Goal: Task Accomplishment & Management: Manage account settings

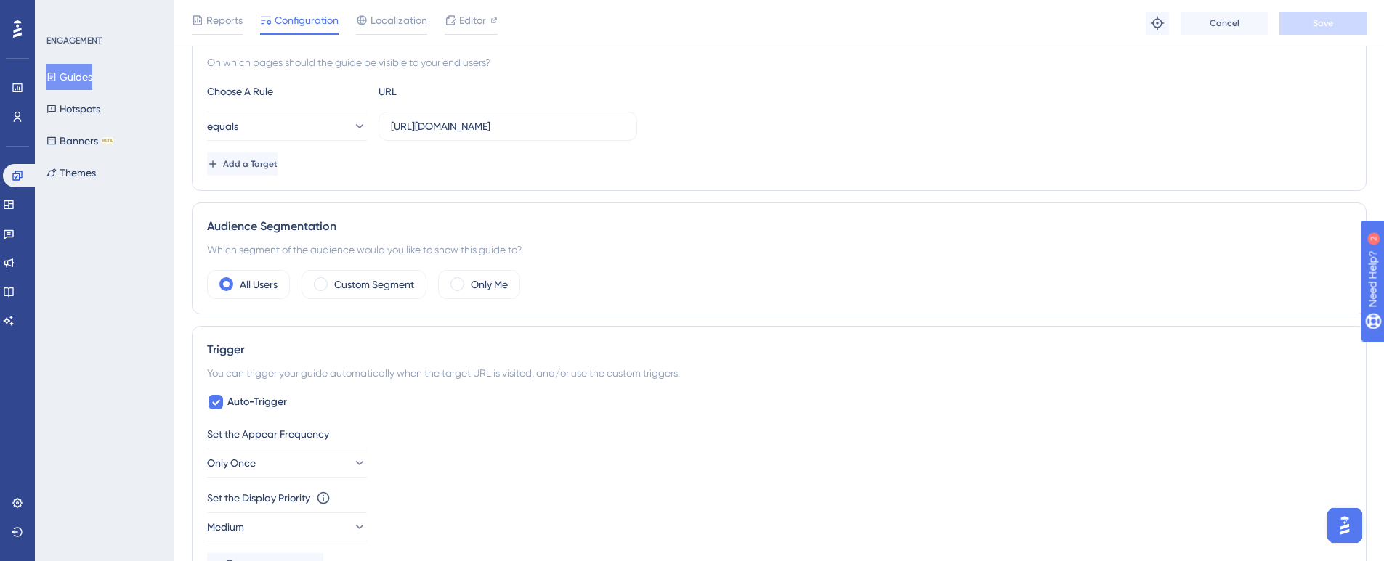
scroll to position [363, 0]
click at [81, 80] on button "Guides" at bounding box center [69, 77] width 46 height 26
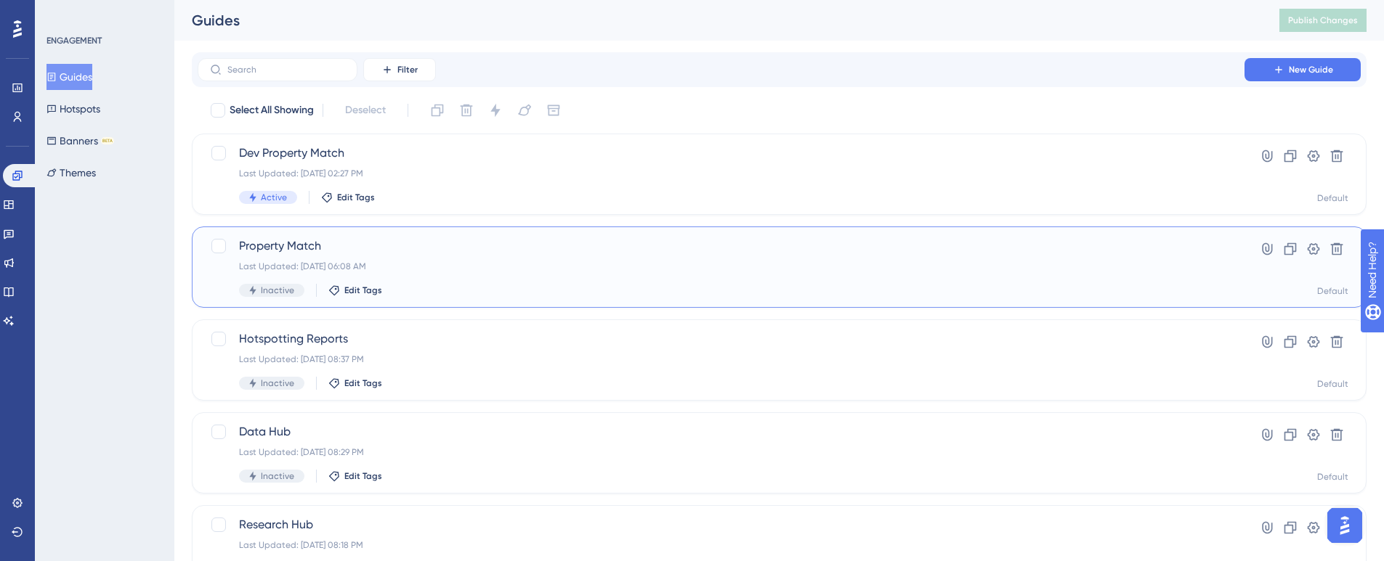
click at [300, 243] on span "Property Match" at bounding box center [721, 245] width 964 height 17
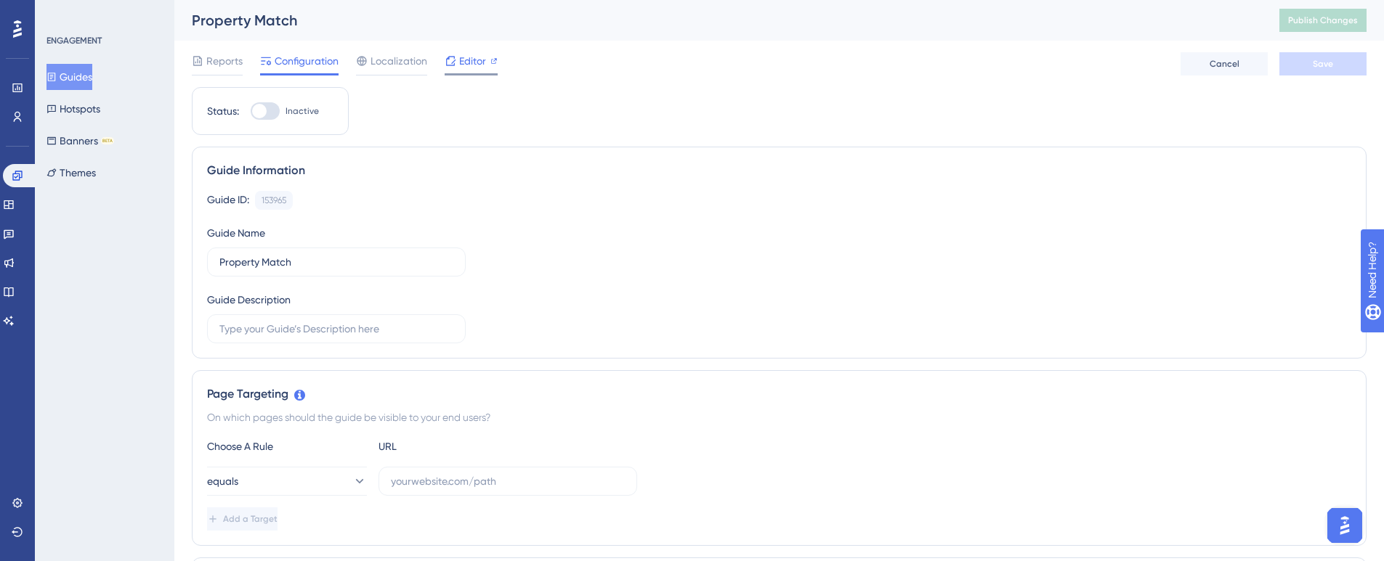
click at [480, 60] on span "Editor" at bounding box center [472, 60] width 27 height 17
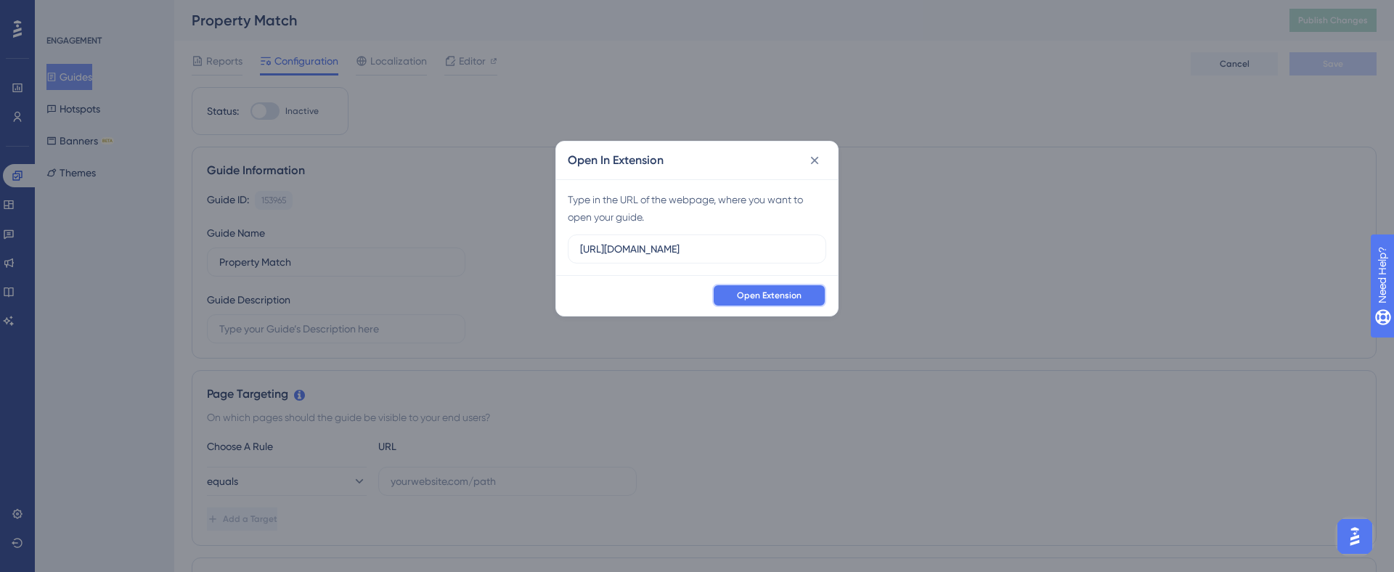
click at [772, 295] on span "Open Extension" at bounding box center [769, 296] width 65 height 12
click at [808, 157] on icon at bounding box center [815, 160] width 15 height 15
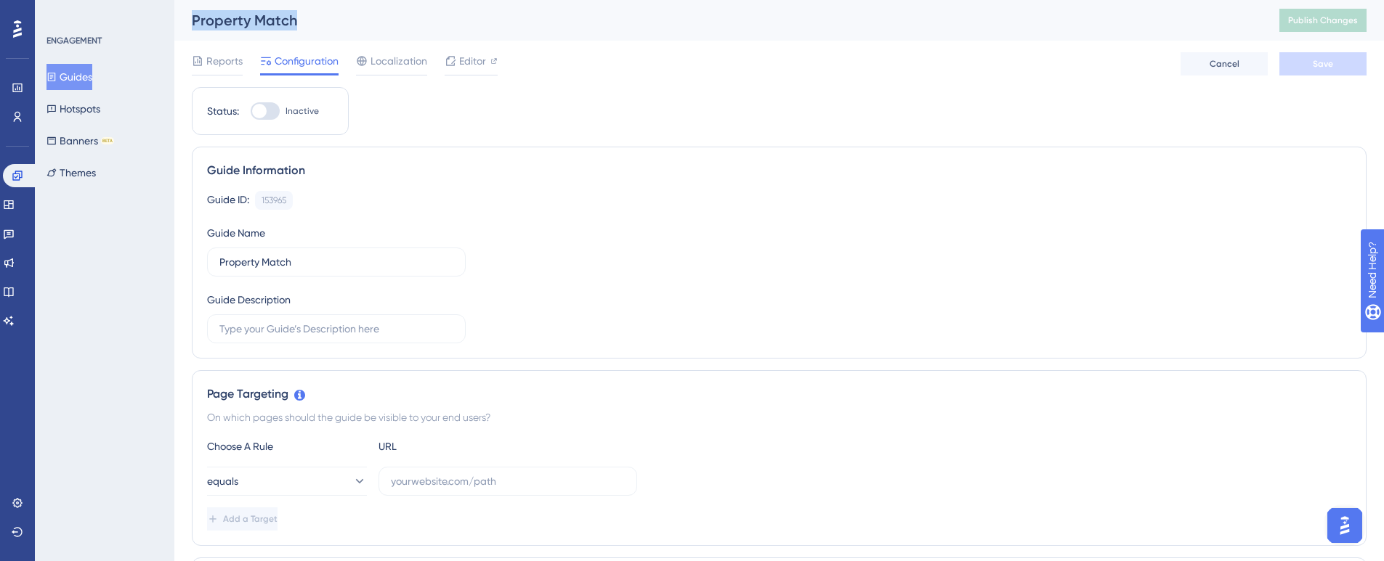
drag, startPoint x: 305, startPoint y: 25, endPoint x: 186, endPoint y: 25, distance: 119.1
click at [186, 25] on div "Property Match Publish Changes" at bounding box center [778, 20] width 1209 height 41
copy div "Property Match"
click at [74, 77] on button "Guides" at bounding box center [69, 77] width 46 height 26
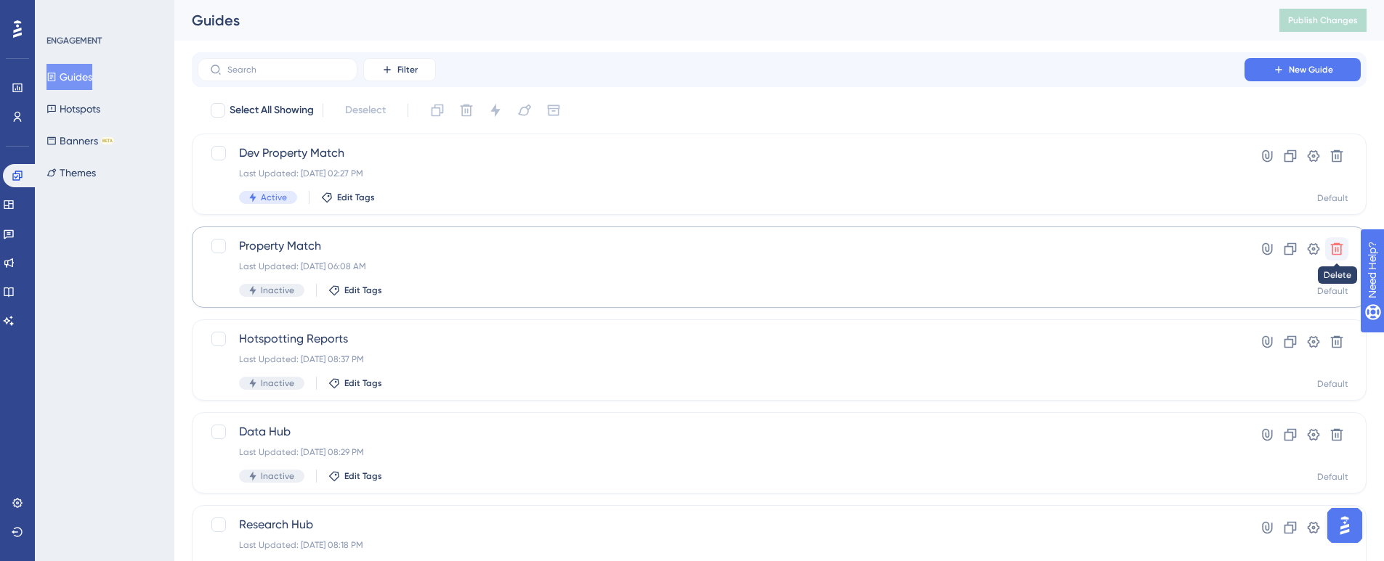
click at [1331, 250] on icon at bounding box center [1336, 249] width 15 height 15
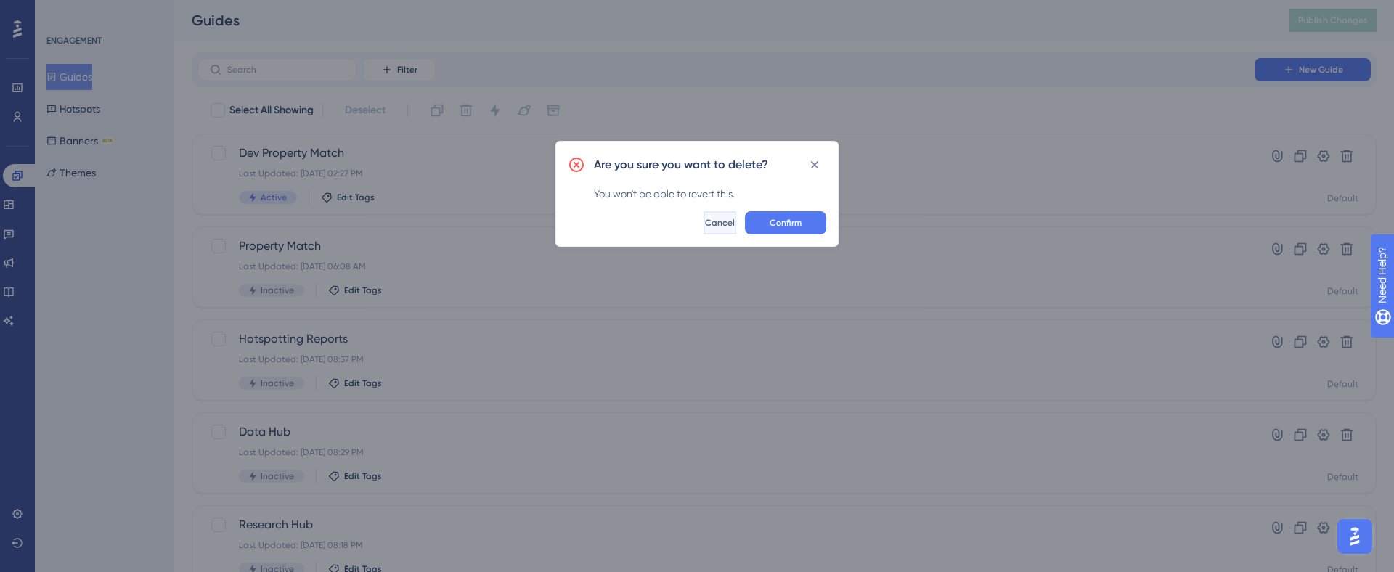
click at [706, 229] on button "Cancel" at bounding box center [720, 222] width 33 height 23
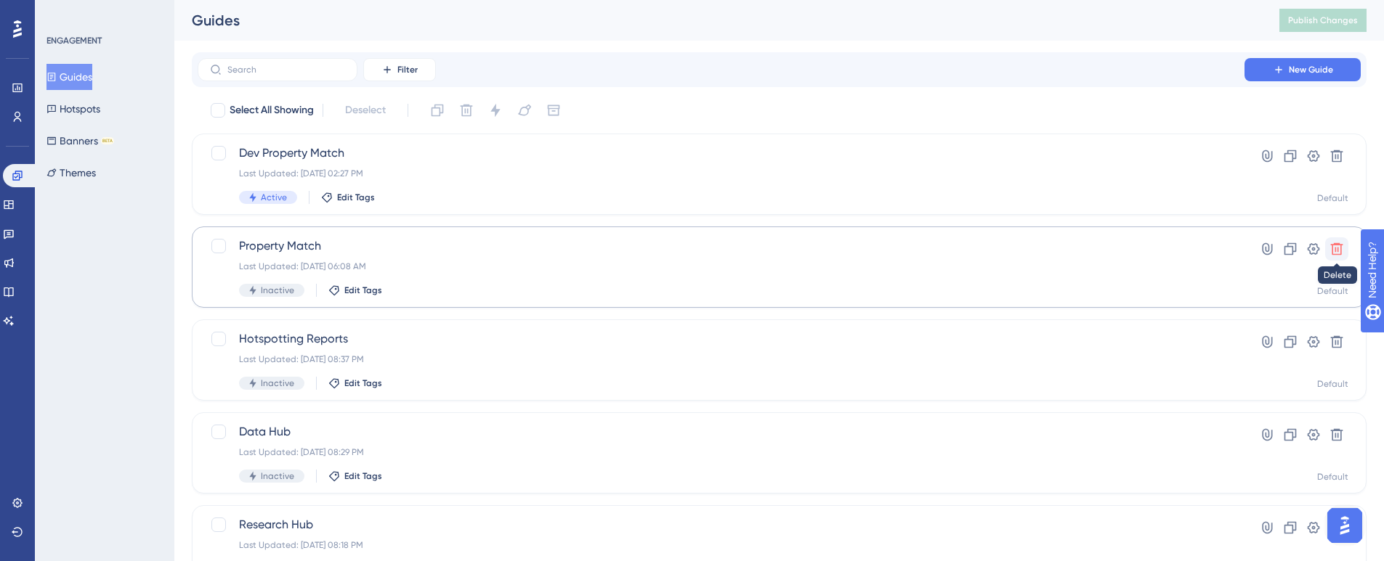
click at [1331, 248] on icon at bounding box center [1336, 249] width 15 height 15
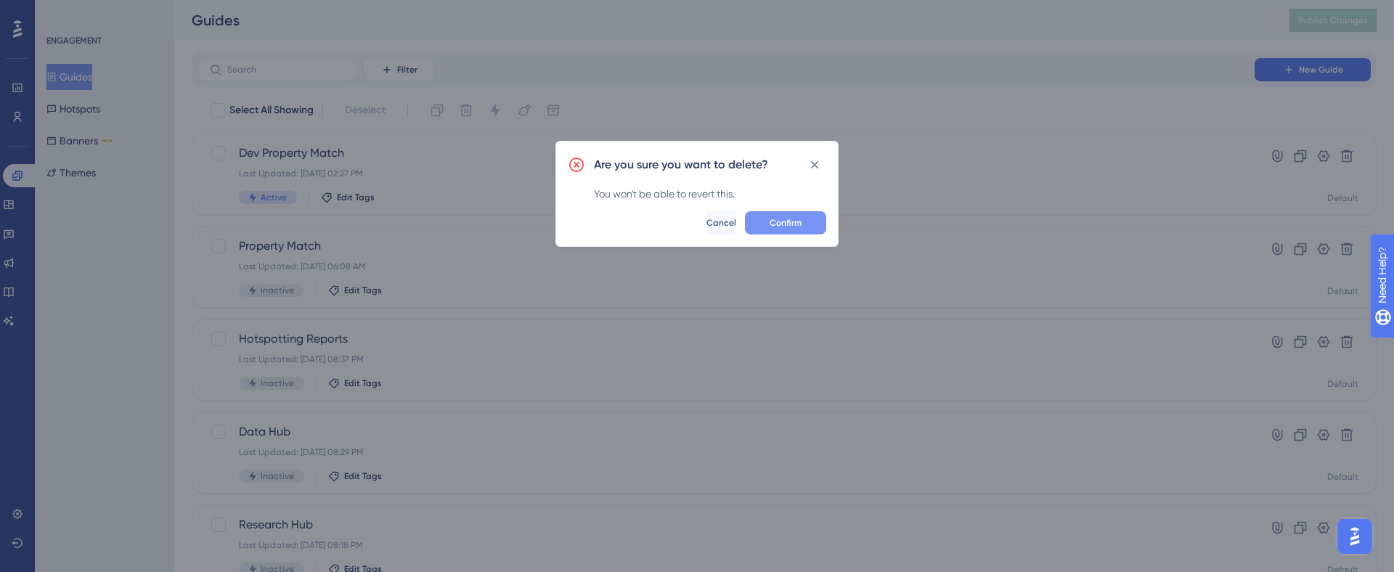
click at [799, 220] on span "Confirm" at bounding box center [786, 223] width 32 height 12
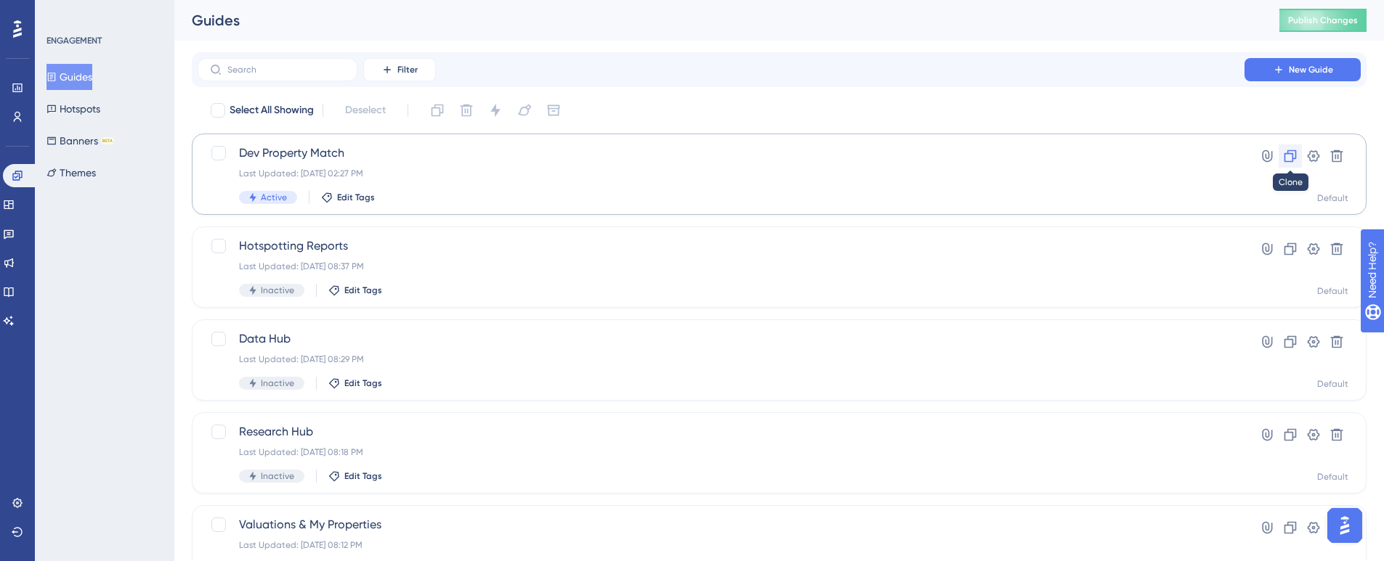
click at [1287, 156] on icon at bounding box center [1290, 156] width 15 height 15
drag, startPoint x: 325, startPoint y: 153, endPoint x: 1305, endPoint y: 153, distance: 980.5
click at [1305, 153] on button at bounding box center [1313, 156] width 23 height 23
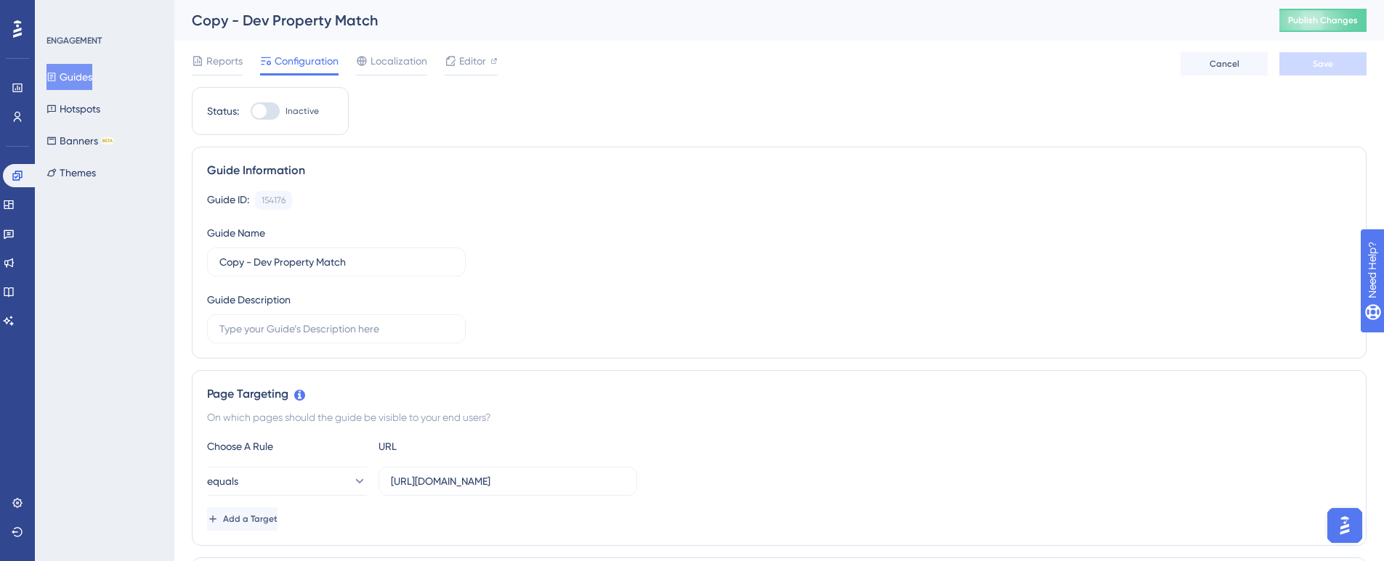
click at [73, 68] on button "Guides" at bounding box center [69, 77] width 46 height 26
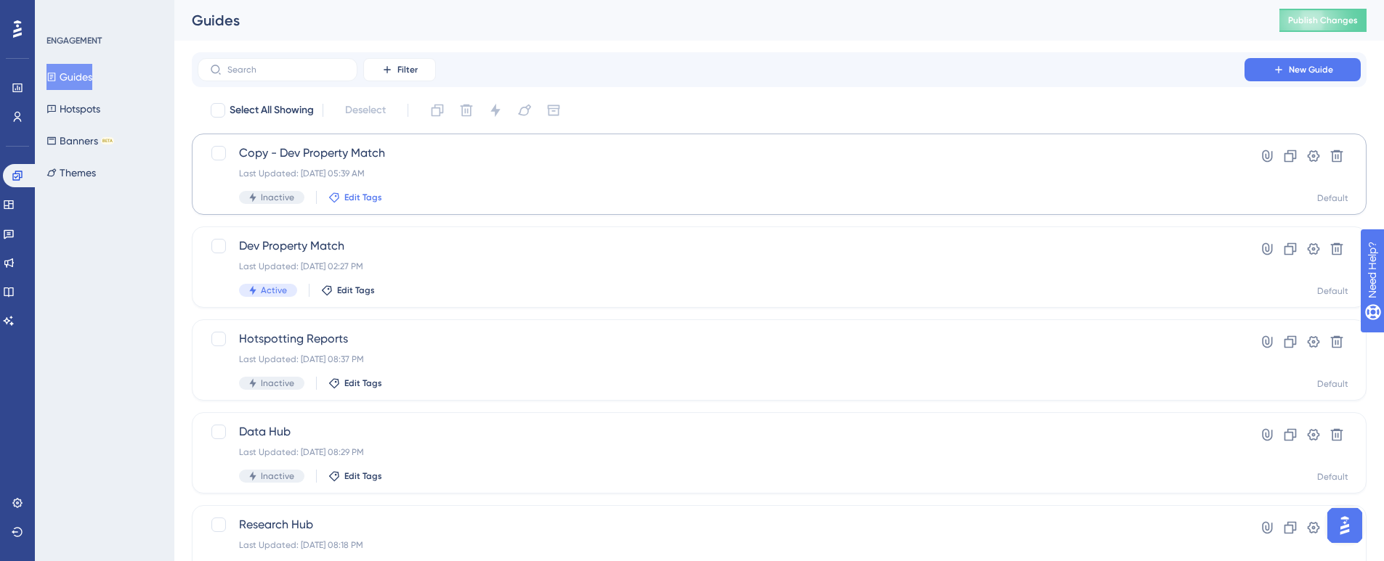
click at [352, 197] on span "Edit Tags" at bounding box center [363, 198] width 38 height 12
click at [251, 149] on span "Copy - Dev Property Match" at bounding box center [721, 153] width 964 height 17
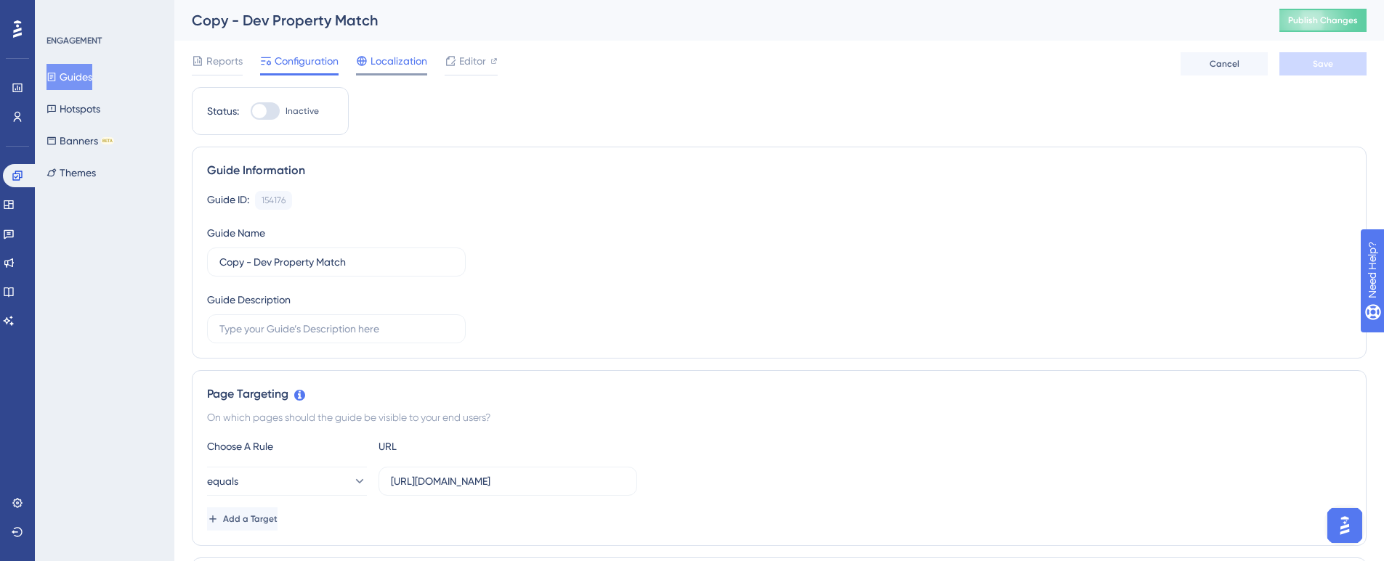
click at [391, 55] on span "Localization" at bounding box center [398, 60] width 57 height 17
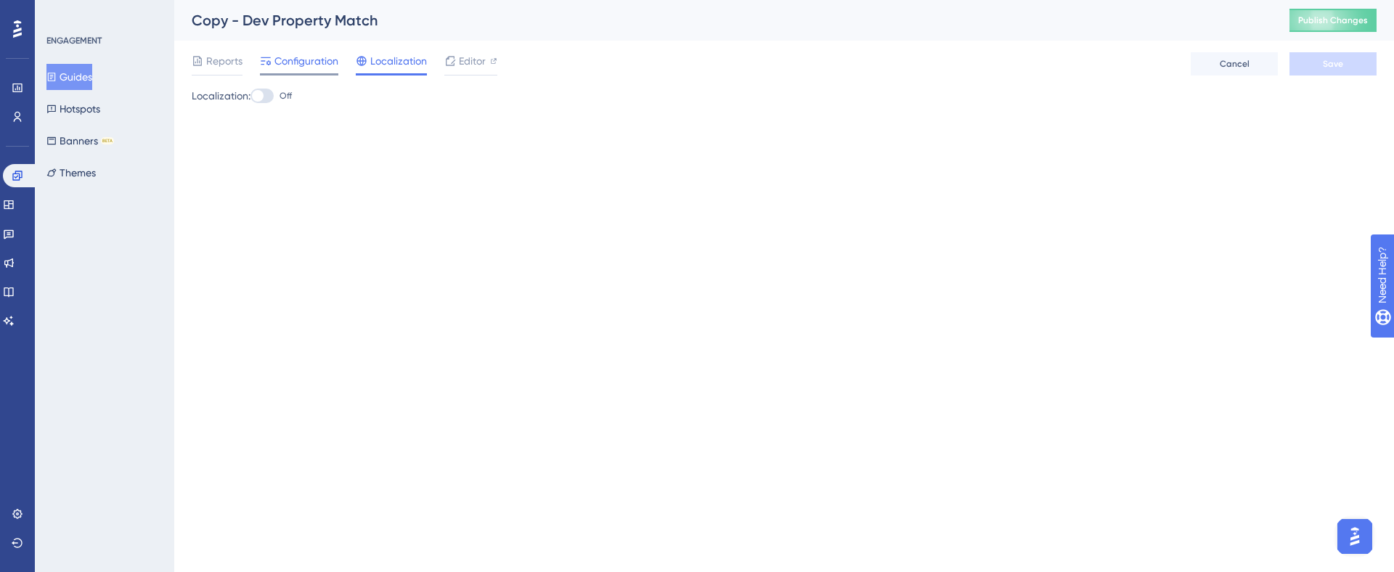
click at [299, 58] on span "Configuration" at bounding box center [307, 60] width 64 height 17
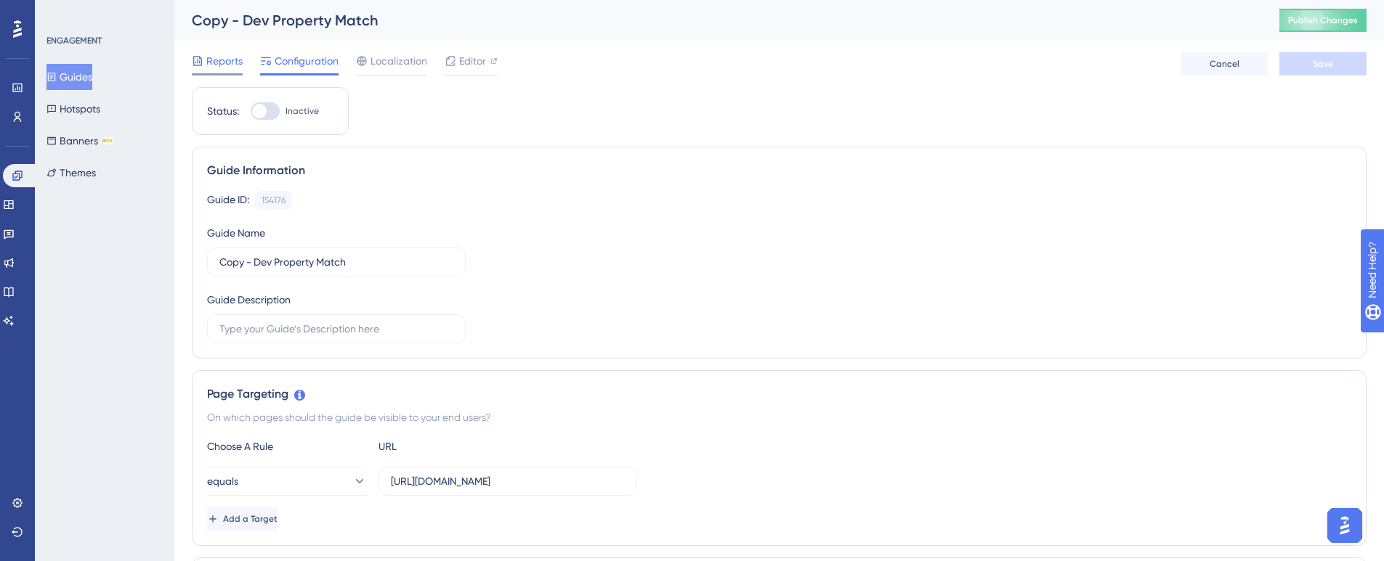
click at [223, 62] on span "Reports" at bounding box center [224, 60] width 36 height 17
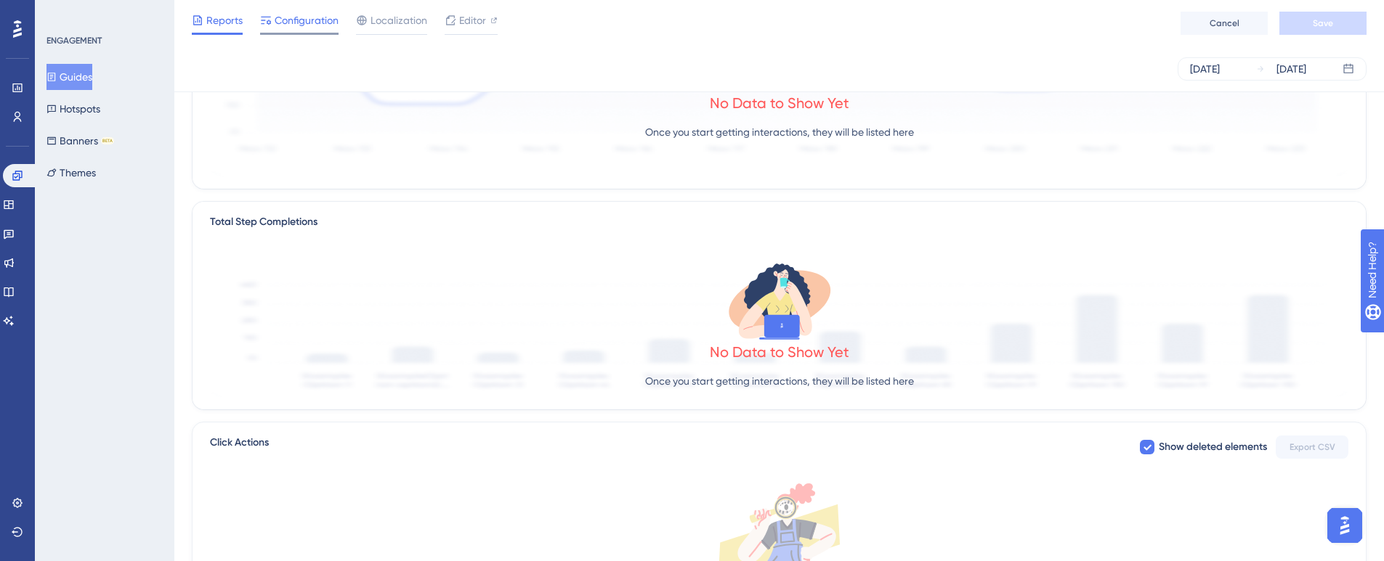
scroll to position [235, 0]
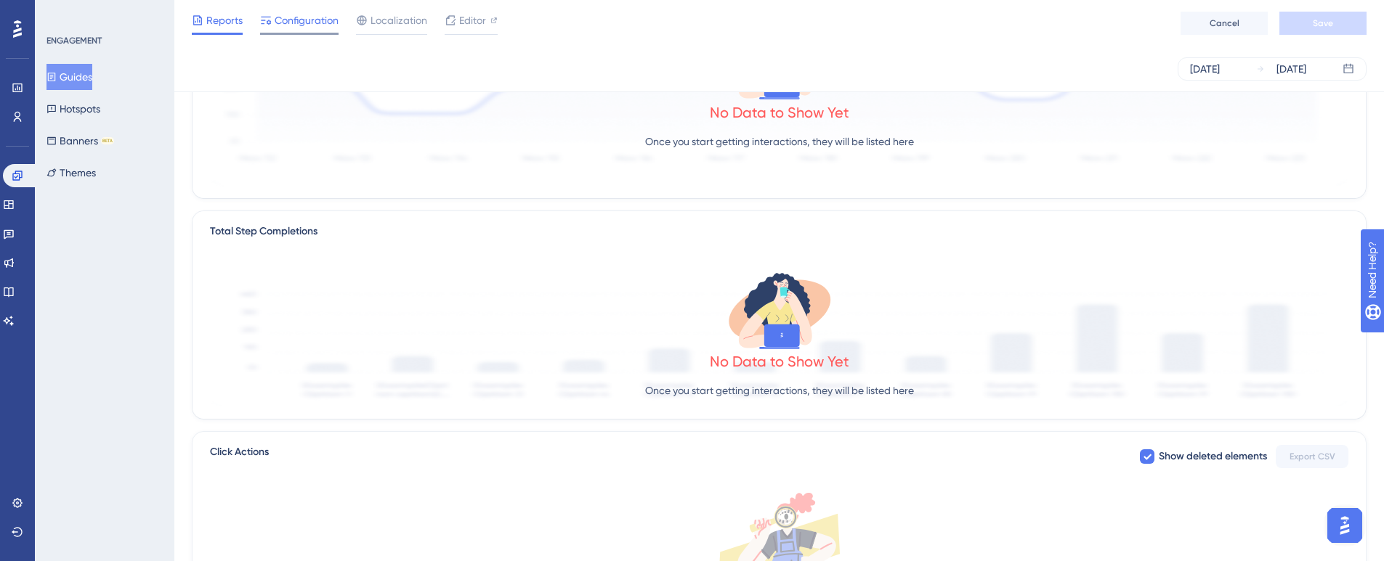
click at [303, 24] on span "Configuration" at bounding box center [307, 20] width 64 height 17
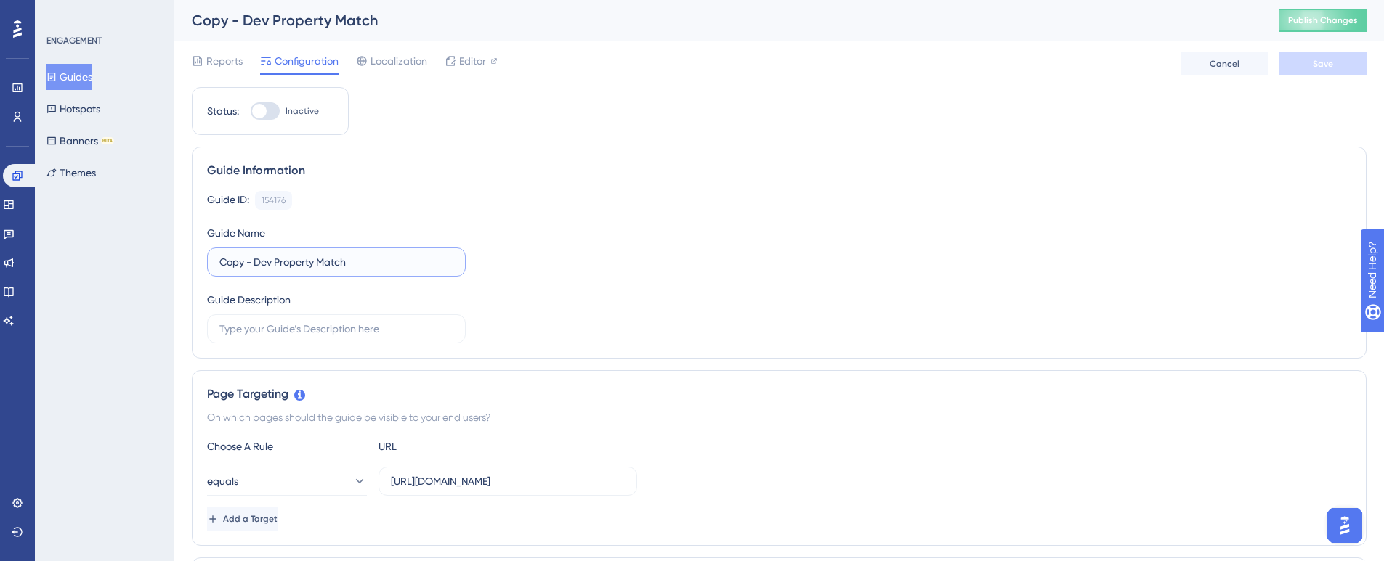
click at [360, 261] on input "Copy - Dev Property Match" at bounding box center [336, 262] width 234 height 16
paste input "text"
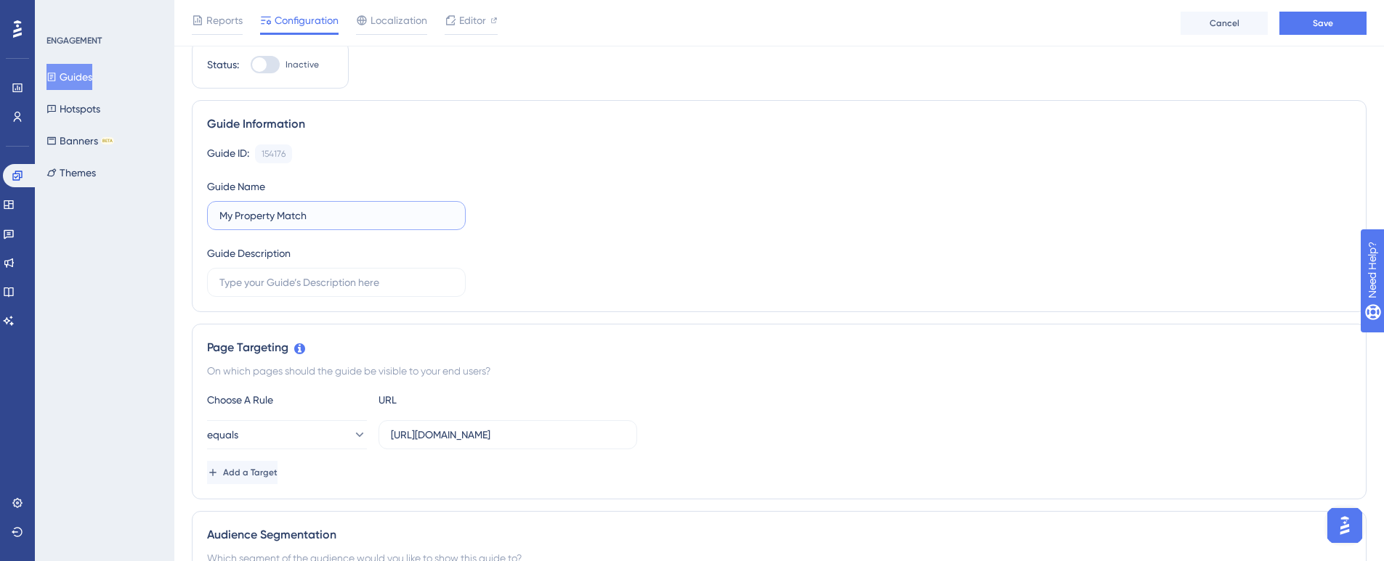
scroll to position [73, 0]
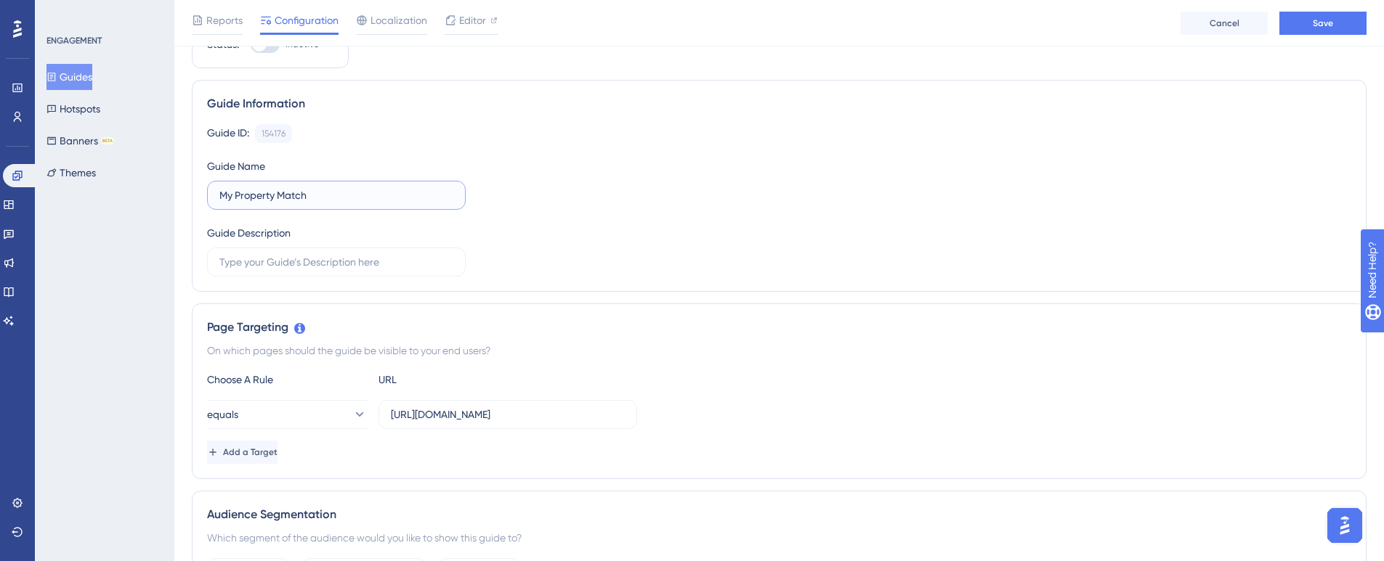
type input "My Property Match"
click at [479, 421] on label "https://dev.hotspotting.com.au/my-property-match" at bounding box center [507, 414] width 259 height 29
click at [479, 421] on input "https://dev.hotspotting.com.au/my-property-match" at bounding box center [508, 415] width 234 height 16
paste input "membership"
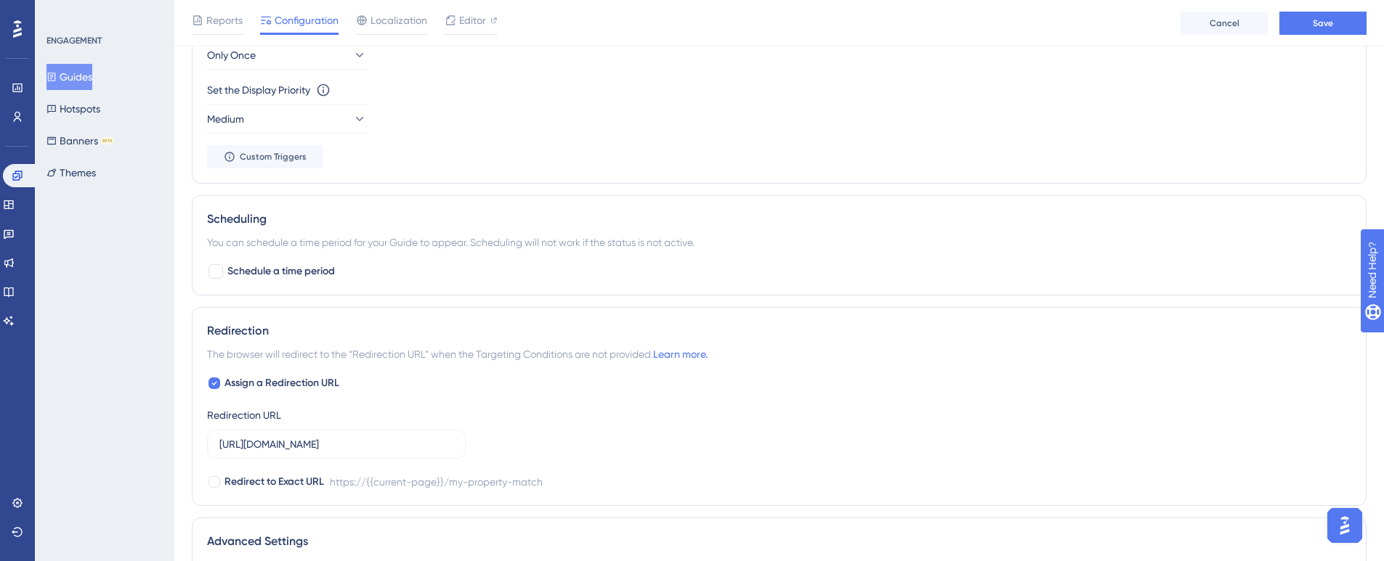
scroll to position [799, 0]
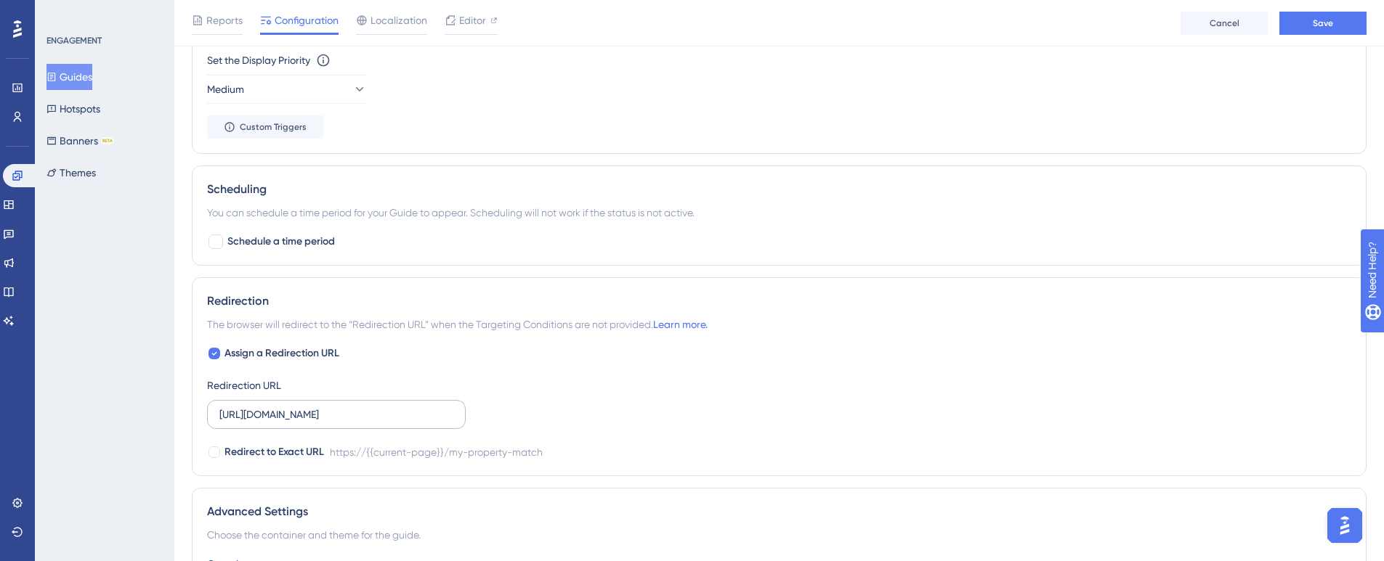
type input "https://membership.hotspotting.com.au/my-property-match"
click at [322, 414] on input "https://dev.hotspotting.com.au/my-property-match" at bounding box center [336, 415] width 234 height 16
paste input "membership"
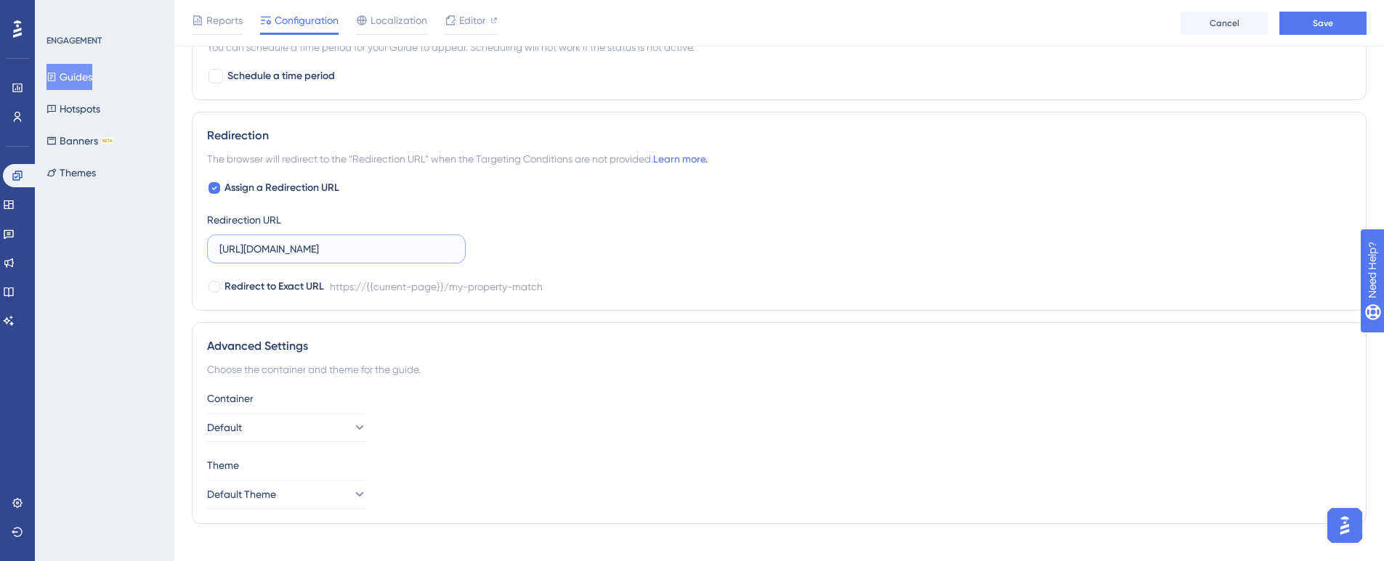
scroll to position [986, 0]
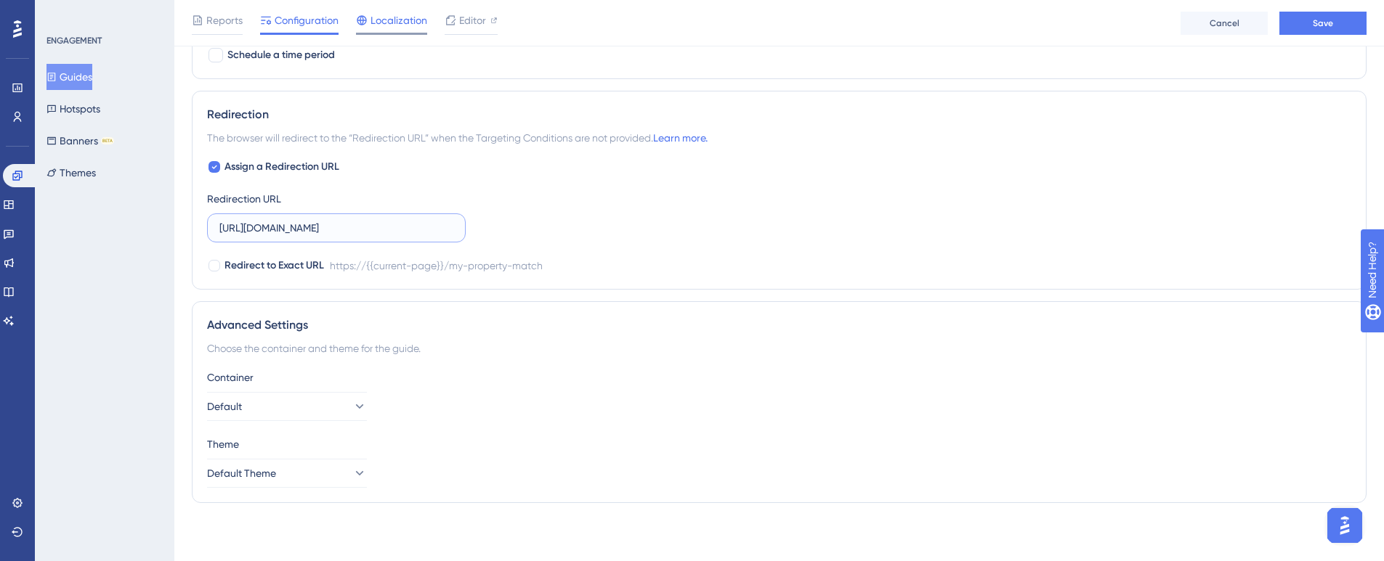
type input "https://membership.hotspotting.com.au/my-property-match"
click at [385, 25] on span "Localization" at bounding box center [398, 20] width 57 height 17
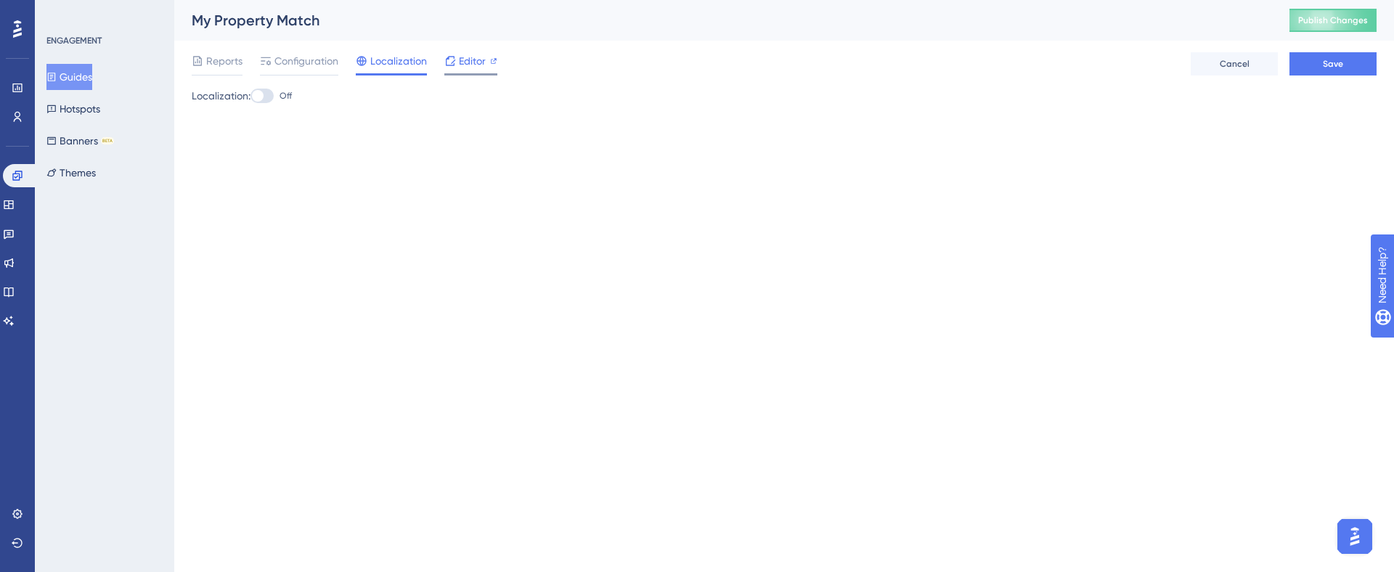
click at [468, 70] on div "Editor" at bounding box center [470, 63] width 53 height 23
click at [288, 61] on span "Configuration" at bounding box center [307, 60] width 64 height 17
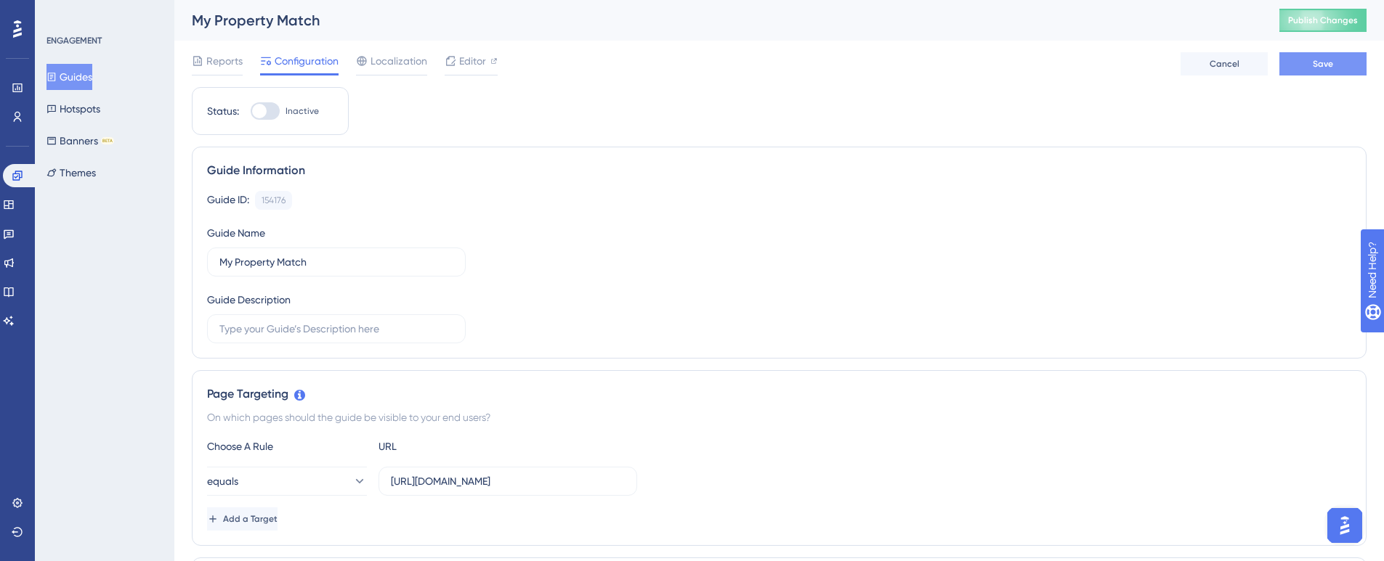
click at [1294, 64] on button "Save" at bounding box center [1322, 63] width 87 height 23
click at [1307, 25] on button "Publish Changes" at bounding box center [1322, 20] width 87 height 23
click at [474, 58] on span "Editor" at bounding box center [472, 60] width 27 height 17
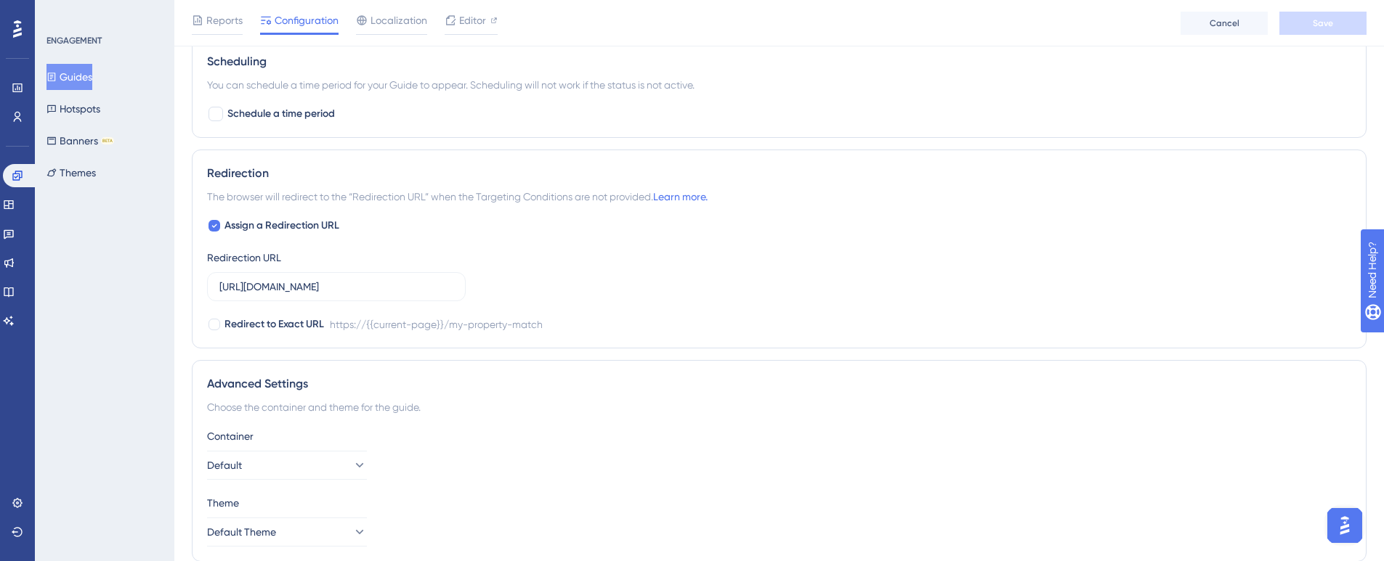
scroll to position [944, 0]
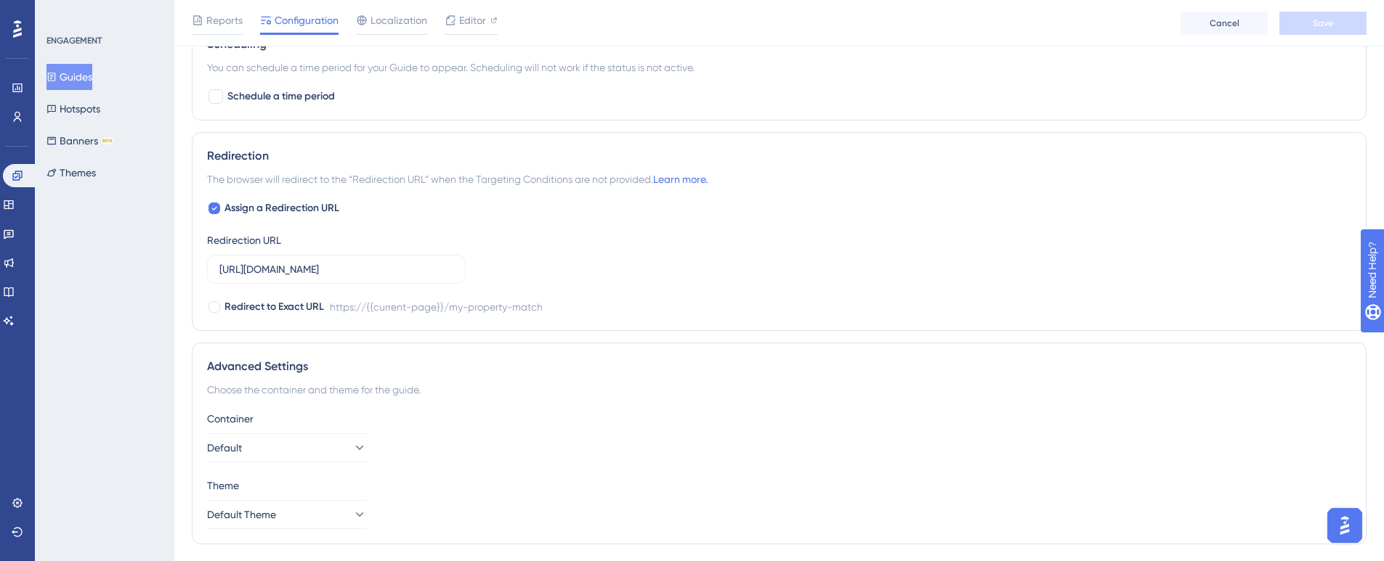
click at [76, 84] on button "Guides" at bounding box center [69, 77] width 46 height 26
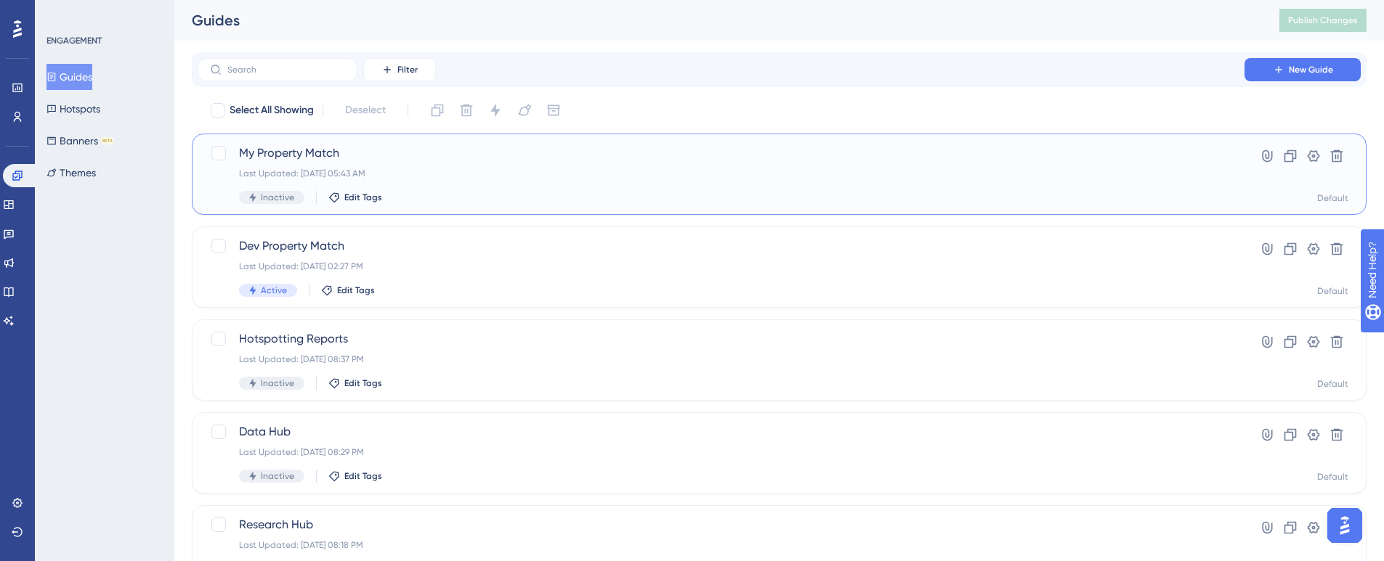
click at [269, 198] on span "Inactive" at bounding box center [277, 198] width 33 height 12
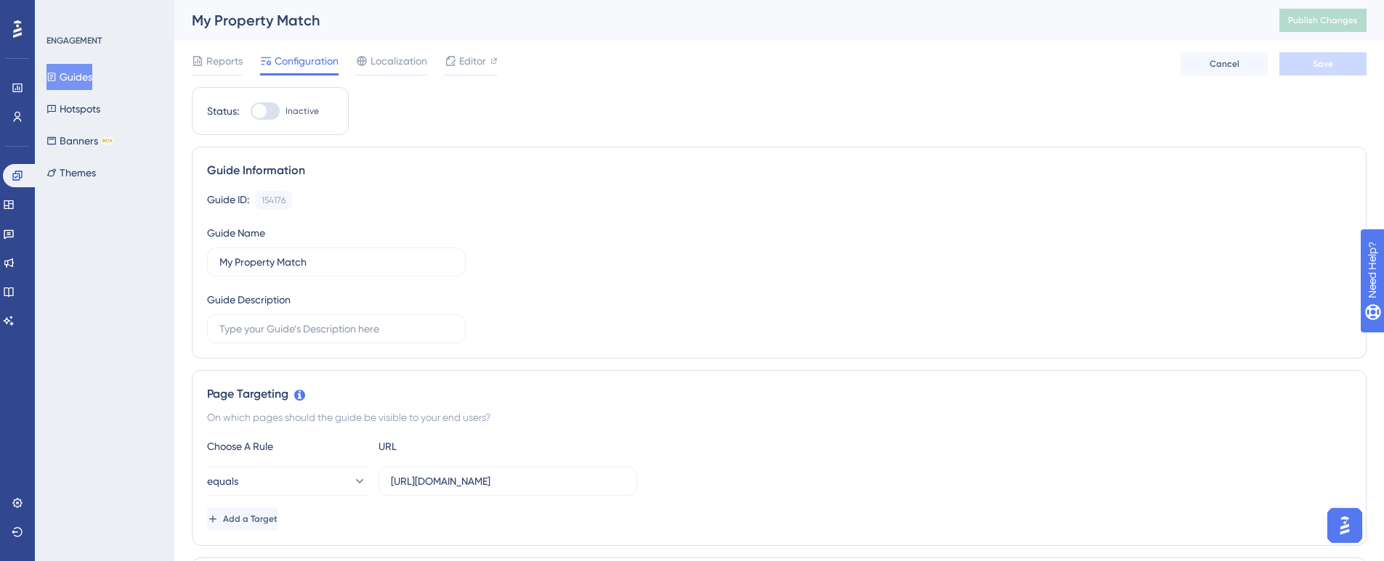
click at [270, 105] on div at bounding box center [265, 110] width 29 height 17
click at [251, 111] on input "Inactive" at bounding box center [250, 111] width 1 height 1
checkbox input "true"
click at [1313, 64] on span "Save" at bounding box center [1322, 64] width 20 height 12
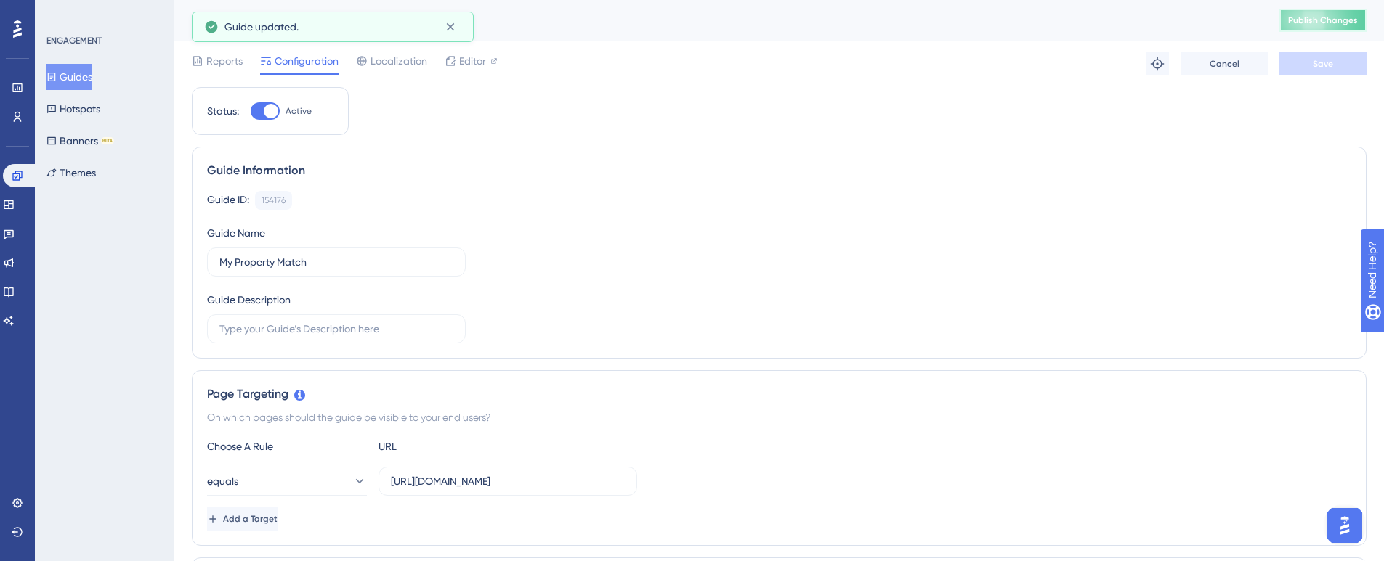
click at [1302, 25] on button "Publish Changes" at bounding box center [1322, 20] width 87 height 23
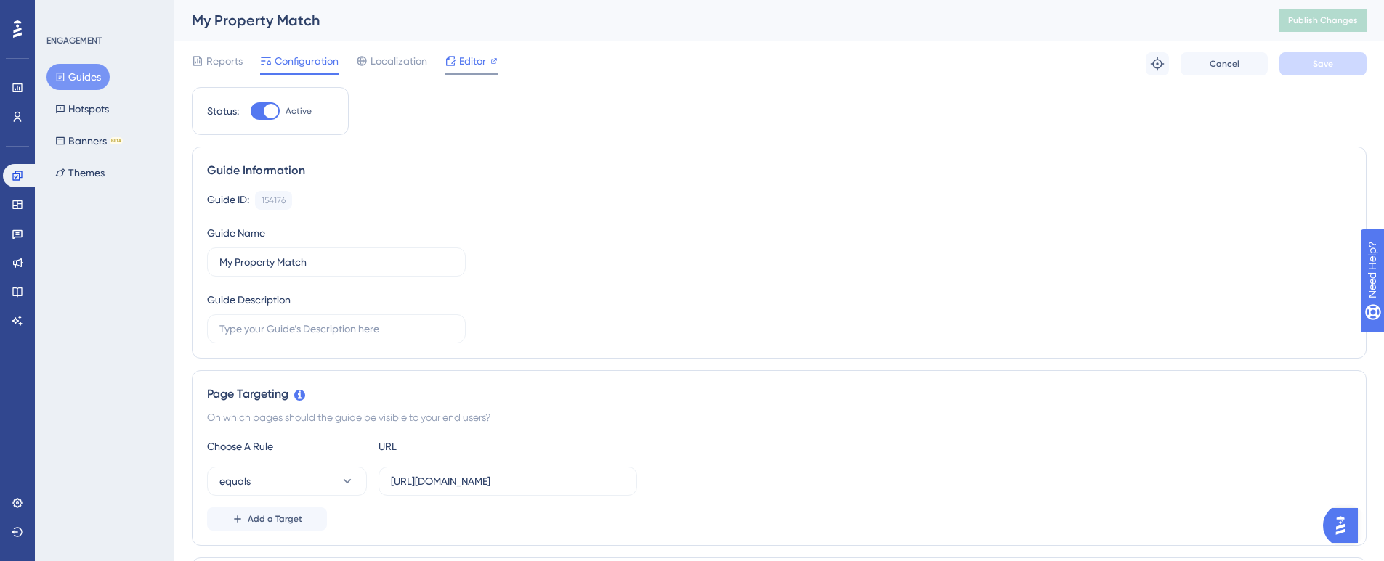
click at [466, 54] on span "Editor" at bounding box center [472, 60] width 27 height 17
click at [92, 73] on button "Guides" at bounding box center [77, 77] width 63 height 26
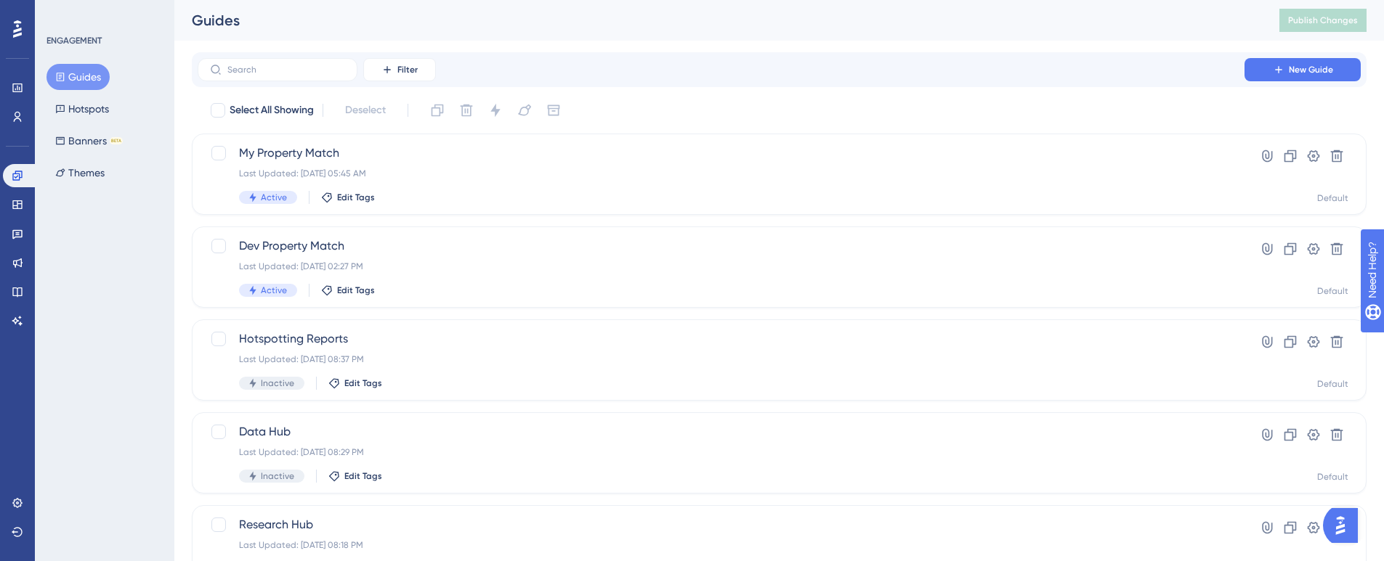
click at [296, 148] on span "My Property Match" at bounding box center [721, 153] width 964 height 17
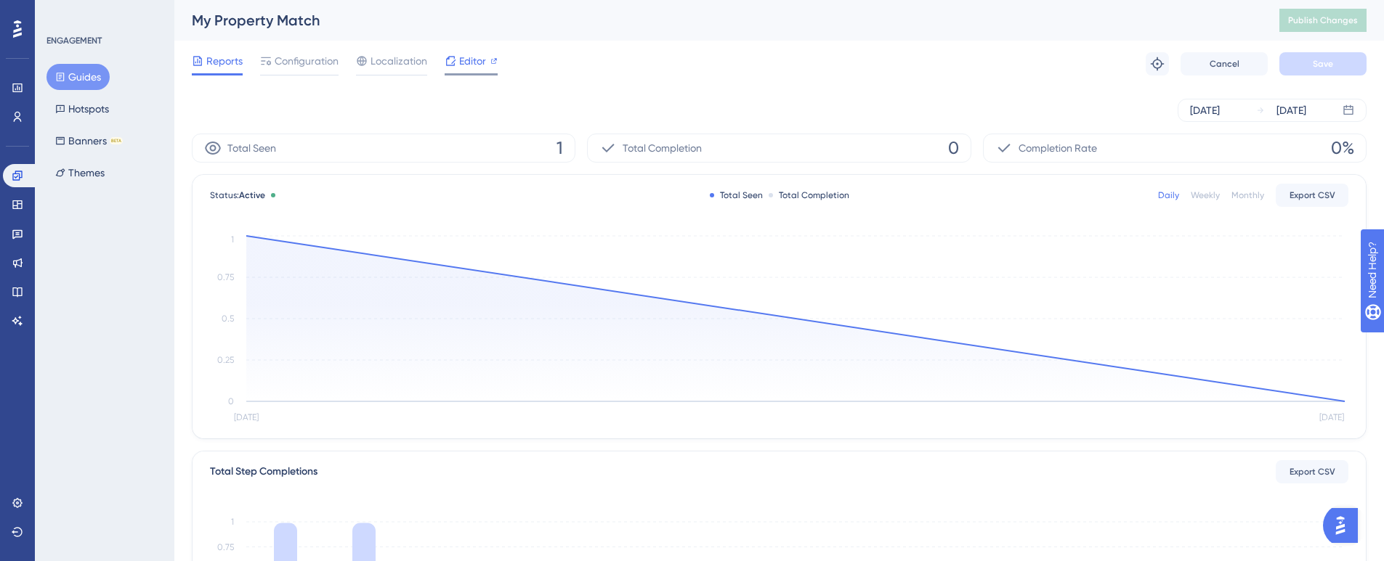
click at [465, 58] on span "Editor" at bounding box center [472, 60] width 27 height 17
click at [71, 71] on button "Guides" at bounding box center [77, 77] width 63 height 26
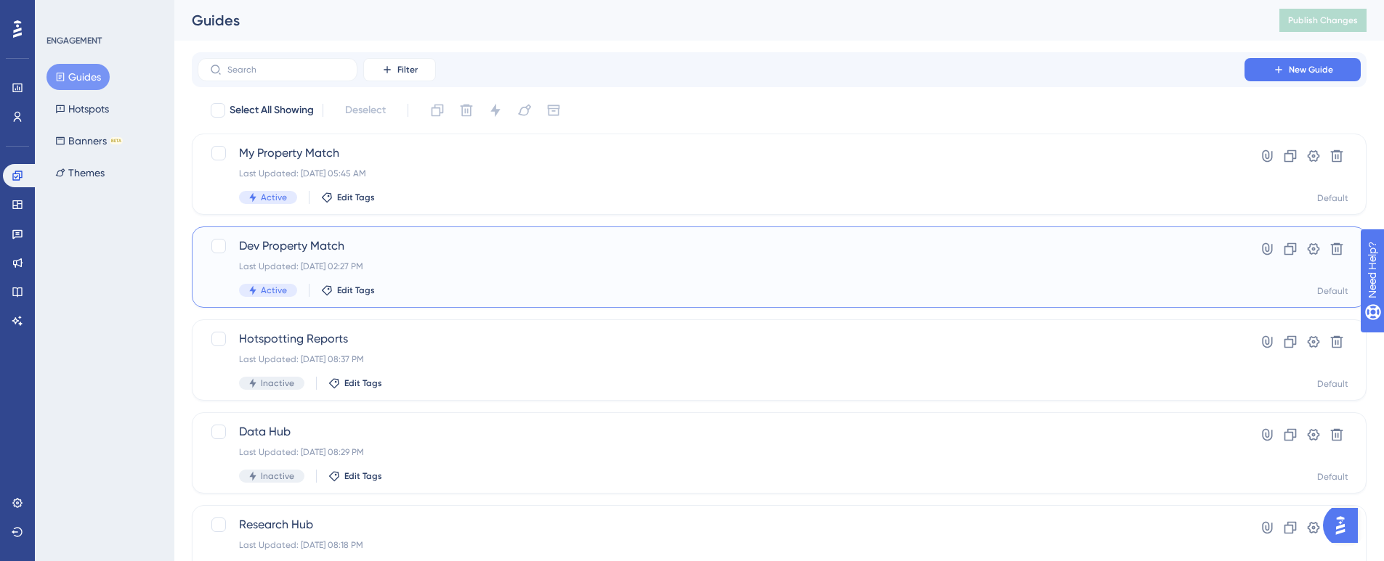
click at [296, 244] on span "Dev Property Match" at bounding box center [721, 245] width 964 height 17
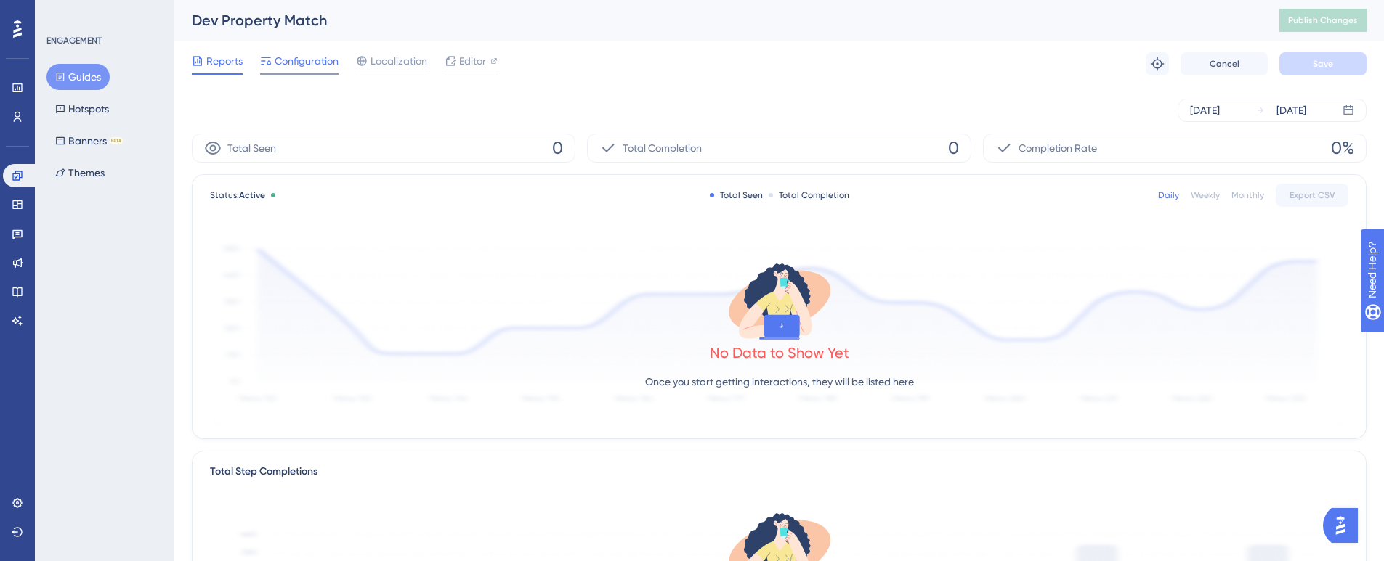
click at [296, 54] on span "Configuration" at bounding box center [307, 60] width 64 height 17
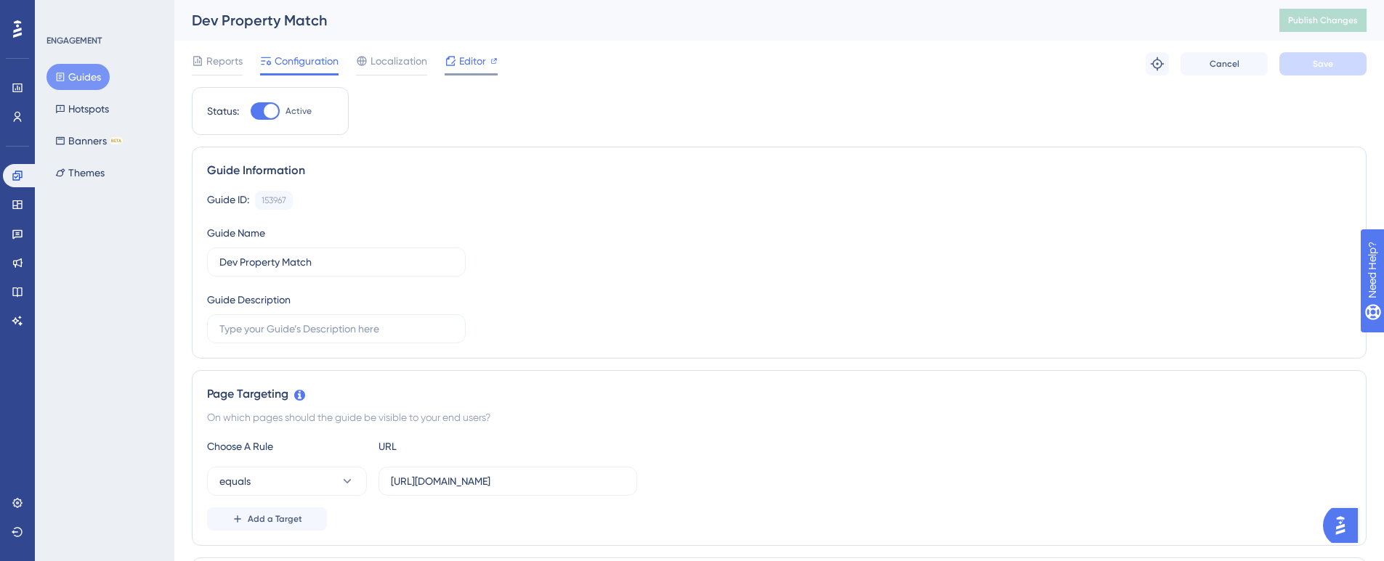
click at [470, 60] on span "Editor" at bounding box center [472, 60] width 27 height 17
click at [87, 73] on button "Guides" at bounding box center [77, 77] width 63 height 26
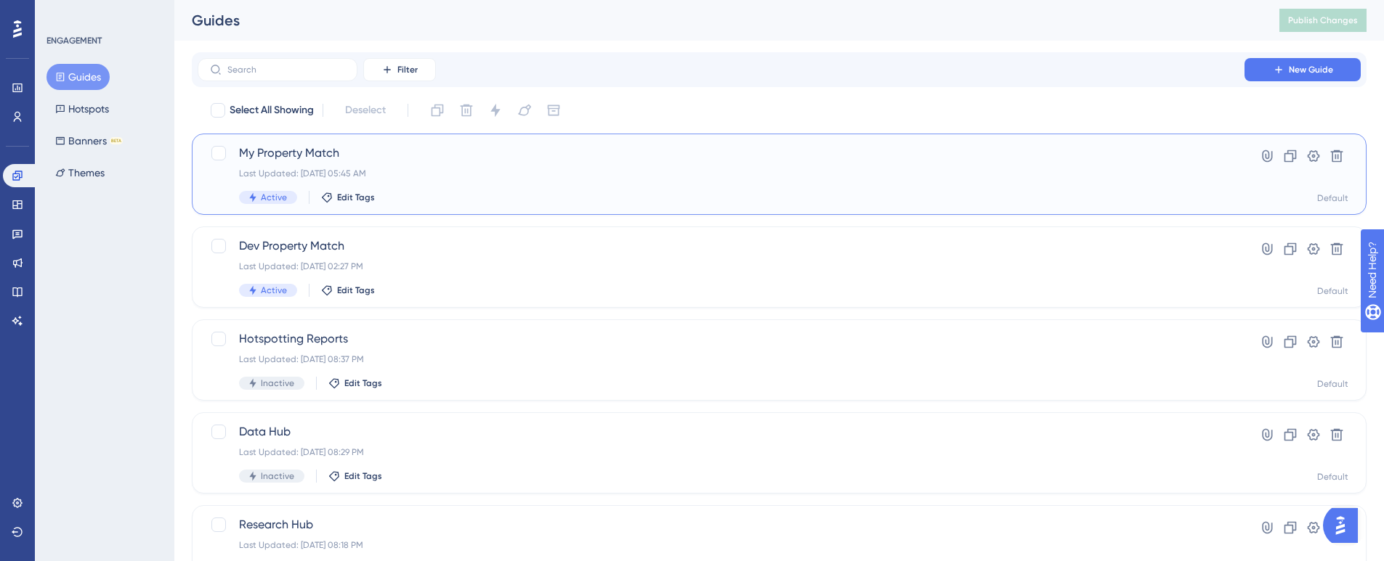
click at [293, 148] on span "My Property Match" at bounding box center [721, 153] width 964 height 17
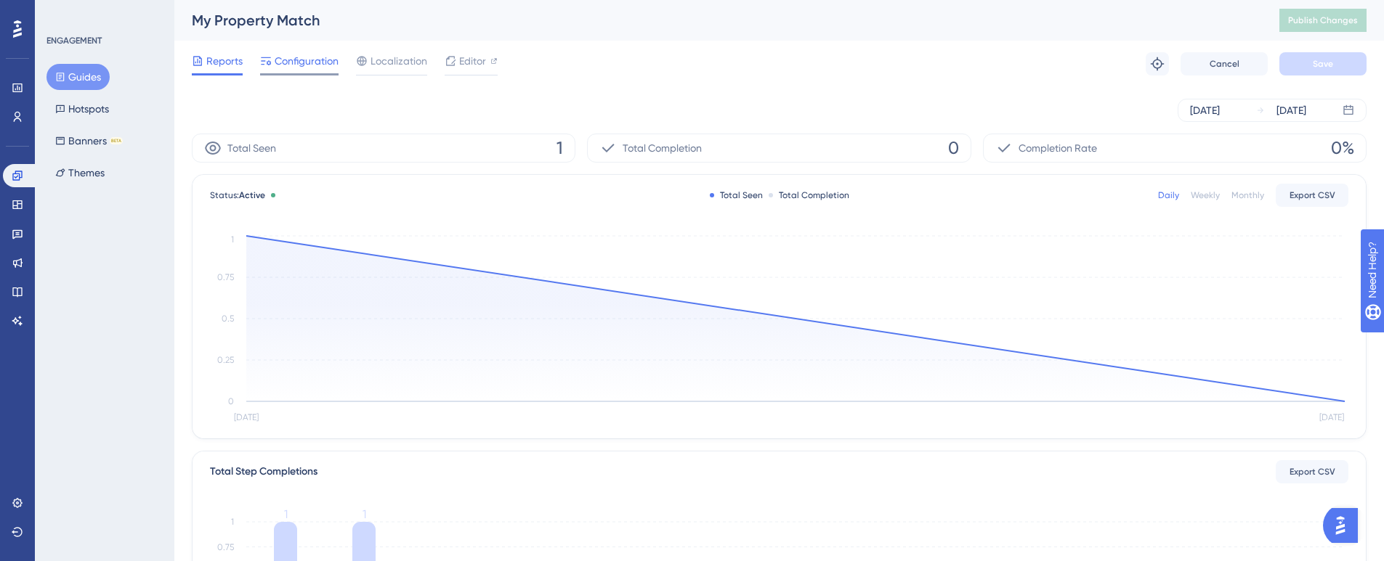
click at [292, 58] on span "Configuration" at bounding box center [307, 60] width 64 height 17
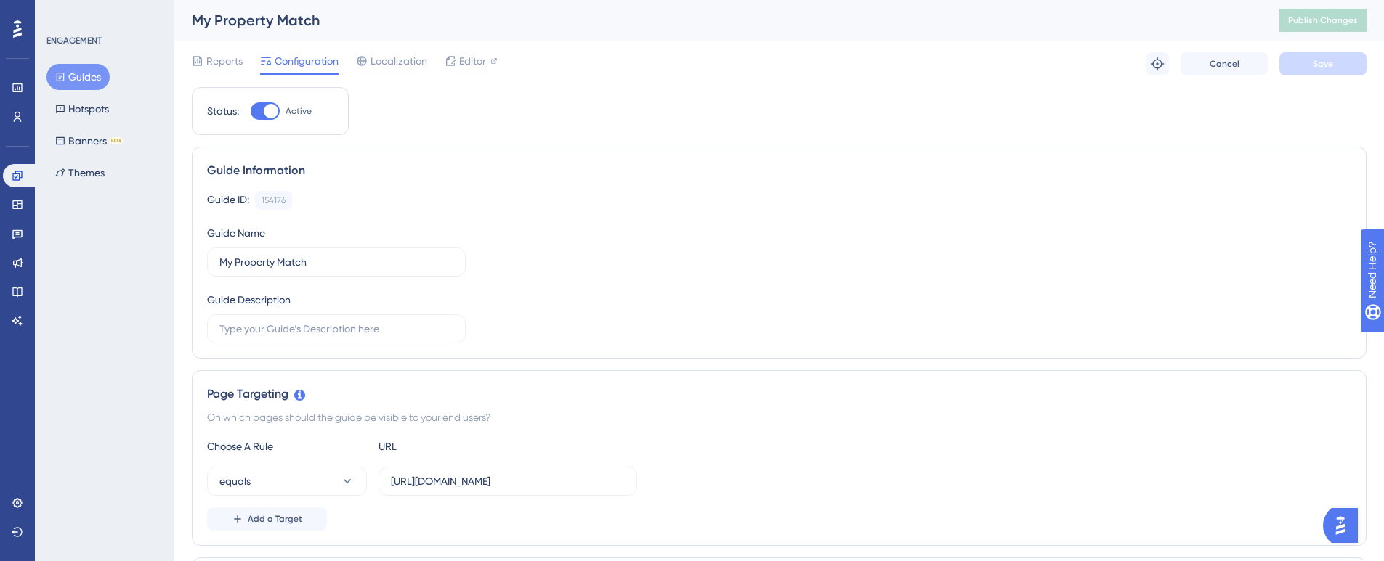
click at [92, 70] on button "Guides" at bounding box center [77, 77] width 63 height 26
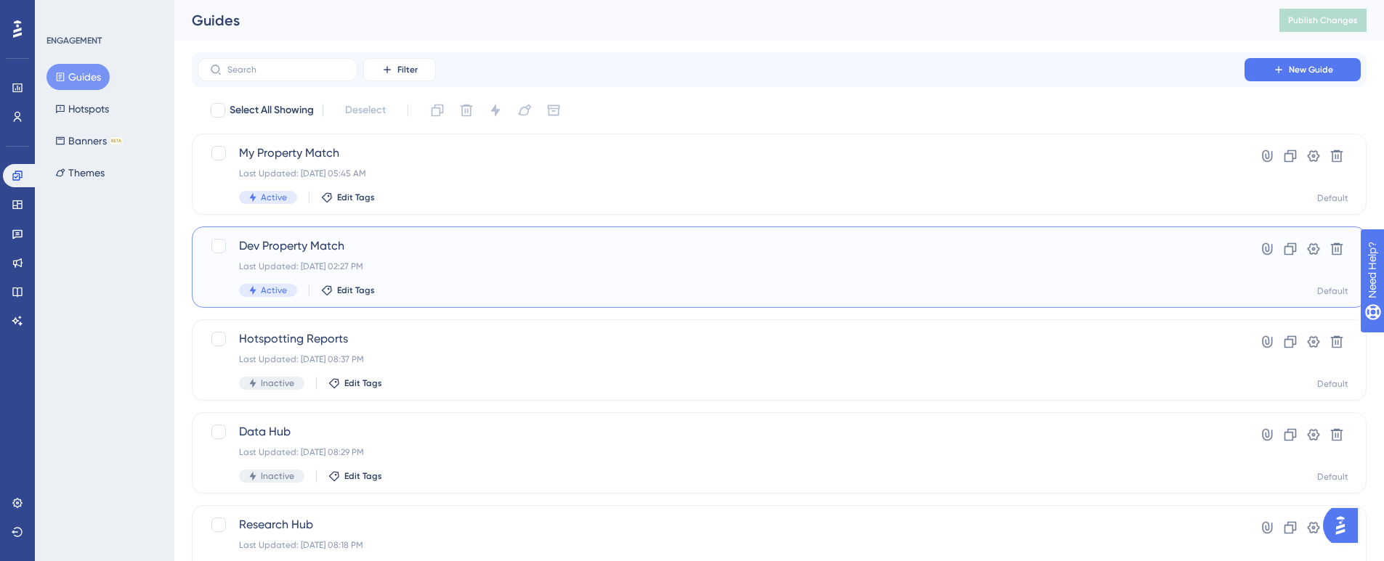
click at [292, 240] on span "Dev Property Match" at bounding box center [721, 245] width 964 height 17
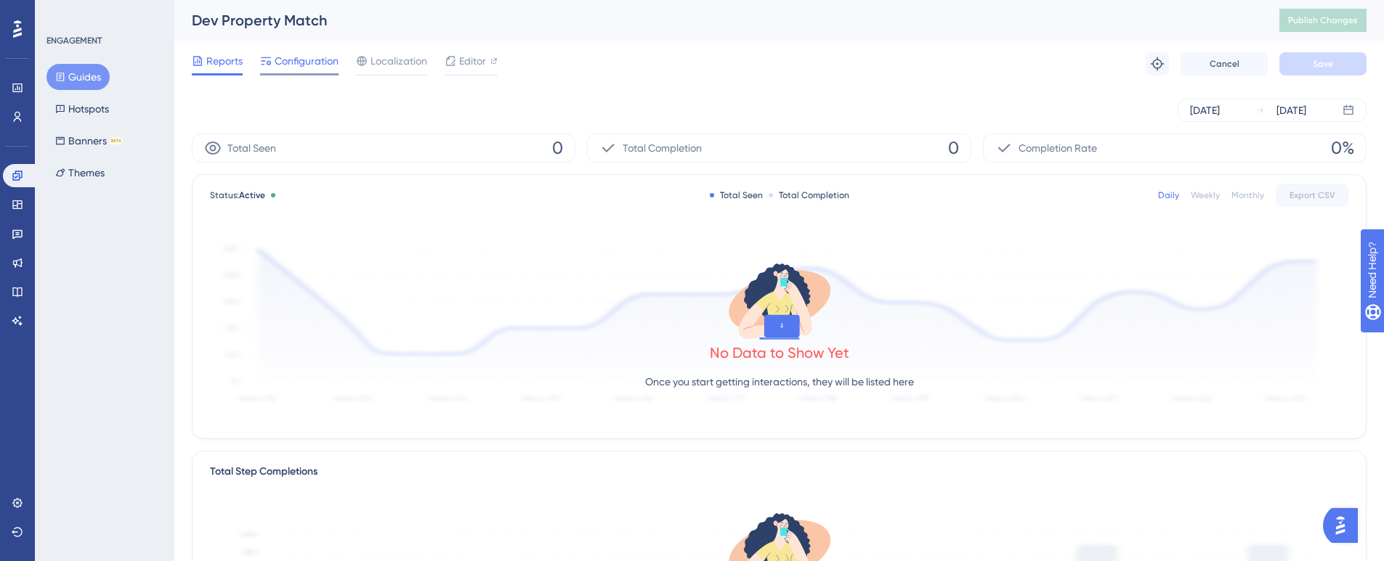
click at [291, 62] on span "Configuration" at bounding box center [307, 60] width 64 height 17
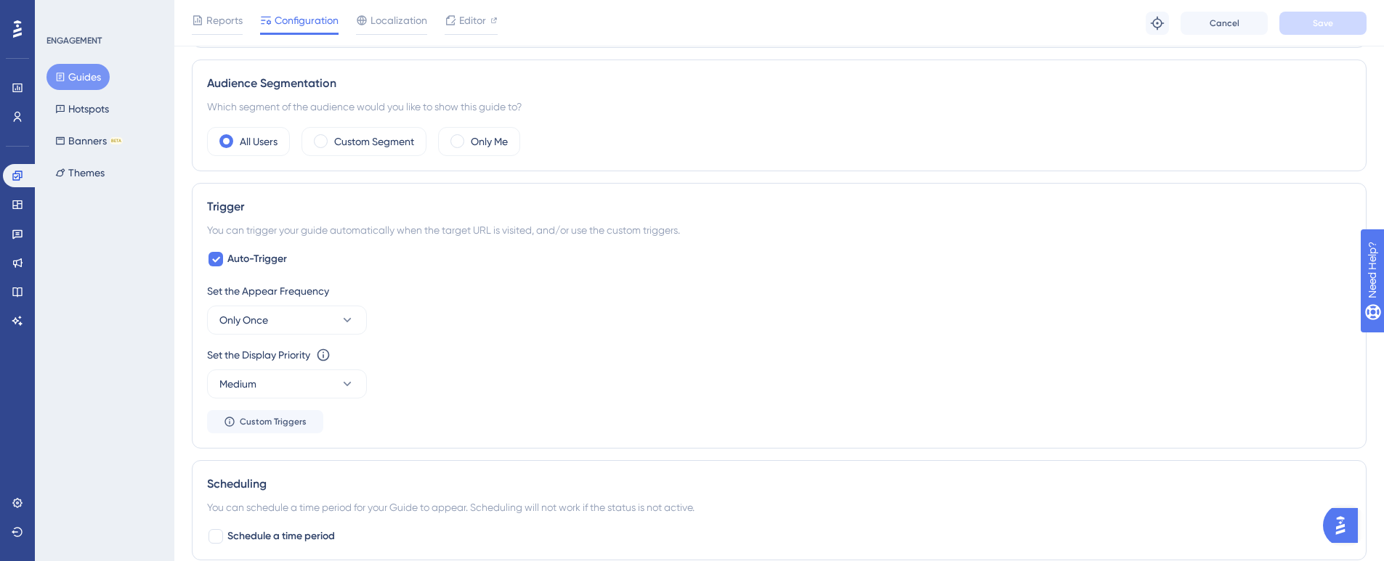
scroll to position [508, 0]
click at [339, 309] on button "Only Once" at bounding box center [287, 315] width 160 height 29
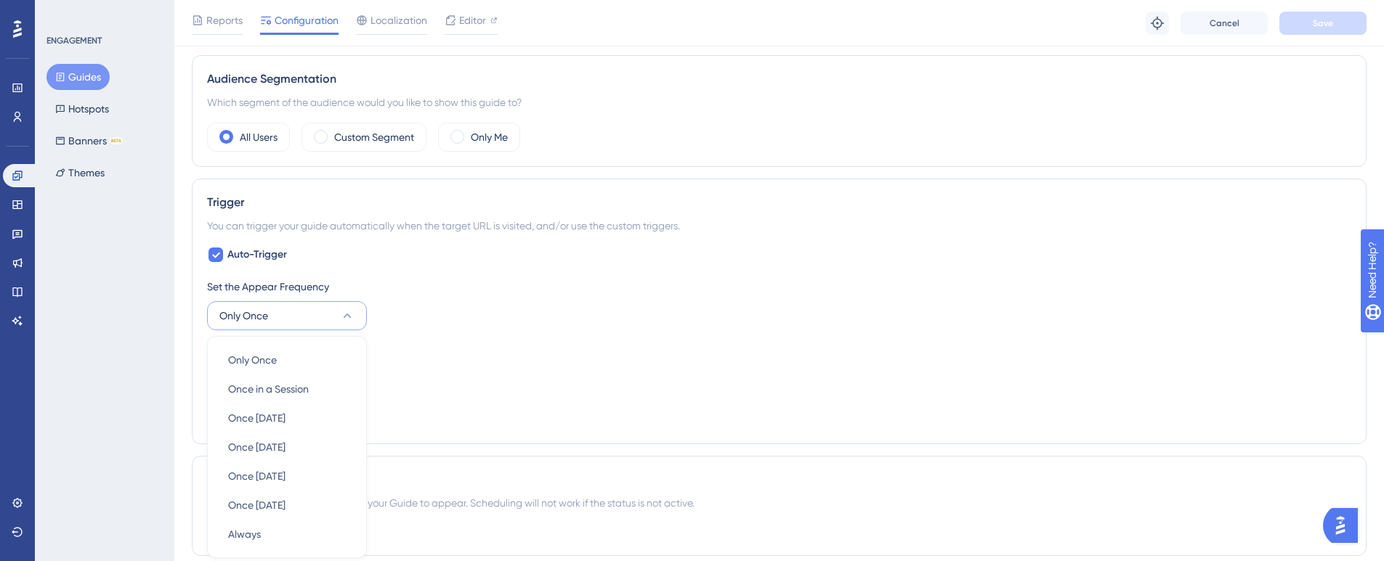
click at [343, 309] on icon at bounding box center [347, 316] width 15 height 15
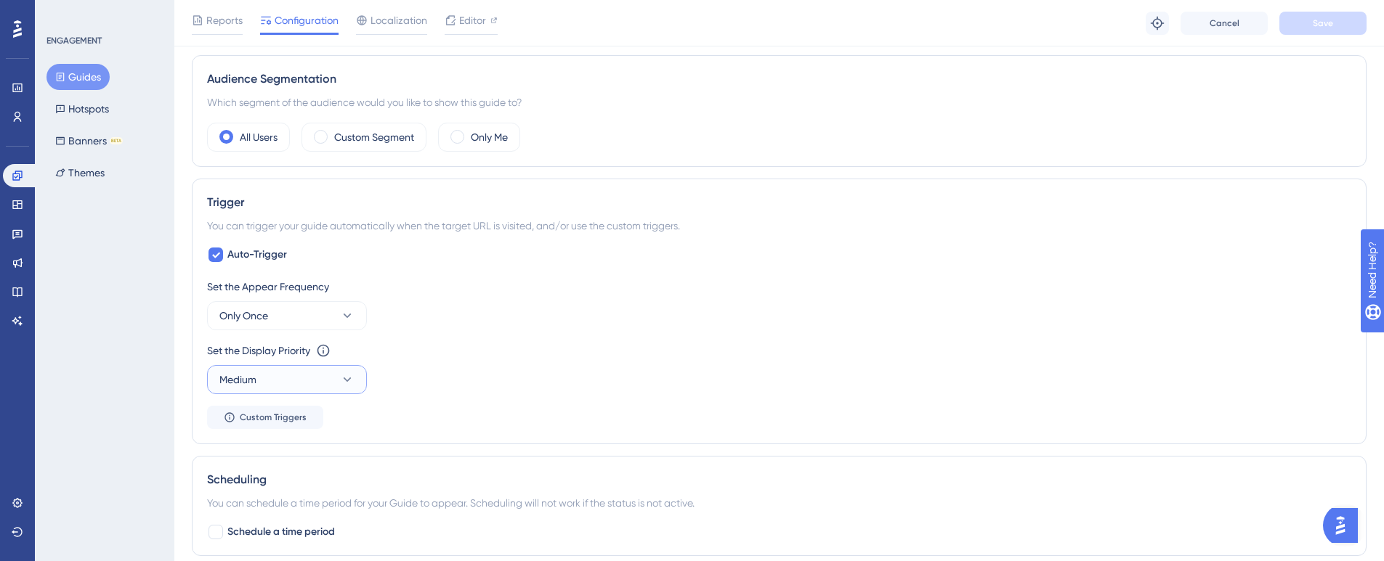
click at [342, 381] on icon at bounding box center [347, 380] width 15 height 15
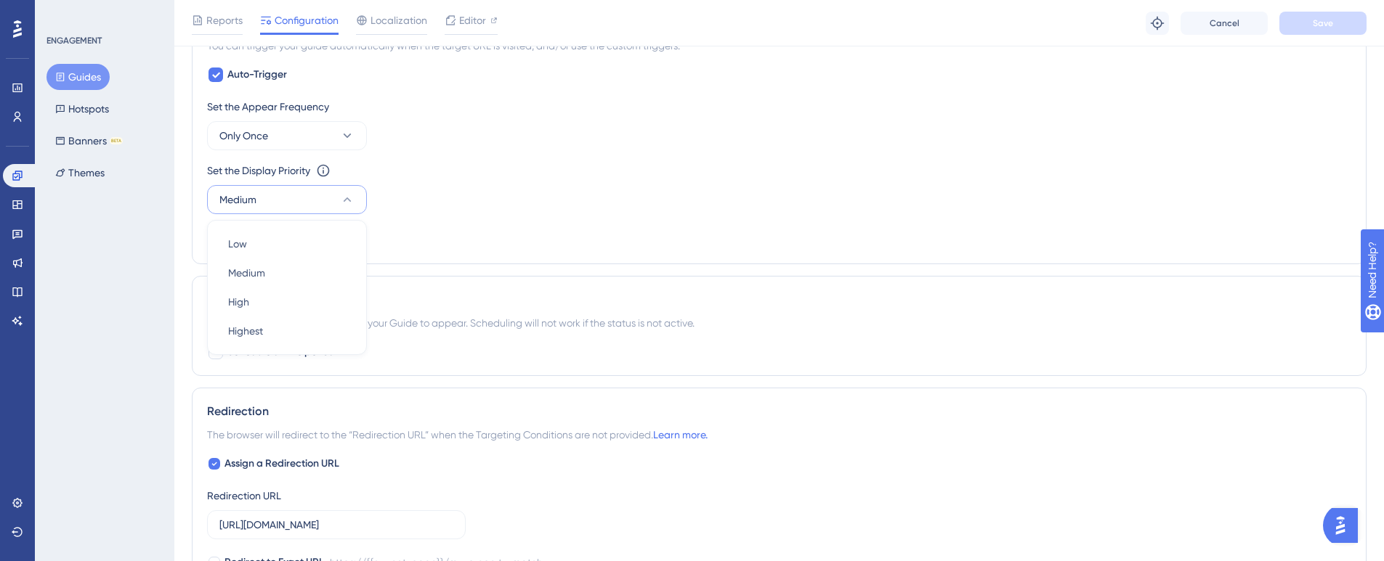
click at [561, 184] on div "Set the Display Priority This option will set the display priority between auto…" at bounding box center [779, 188] width 1144 height 52
click at [320, 133] on button "Only Once" at bounding box center [287, 135] width 160 height 29
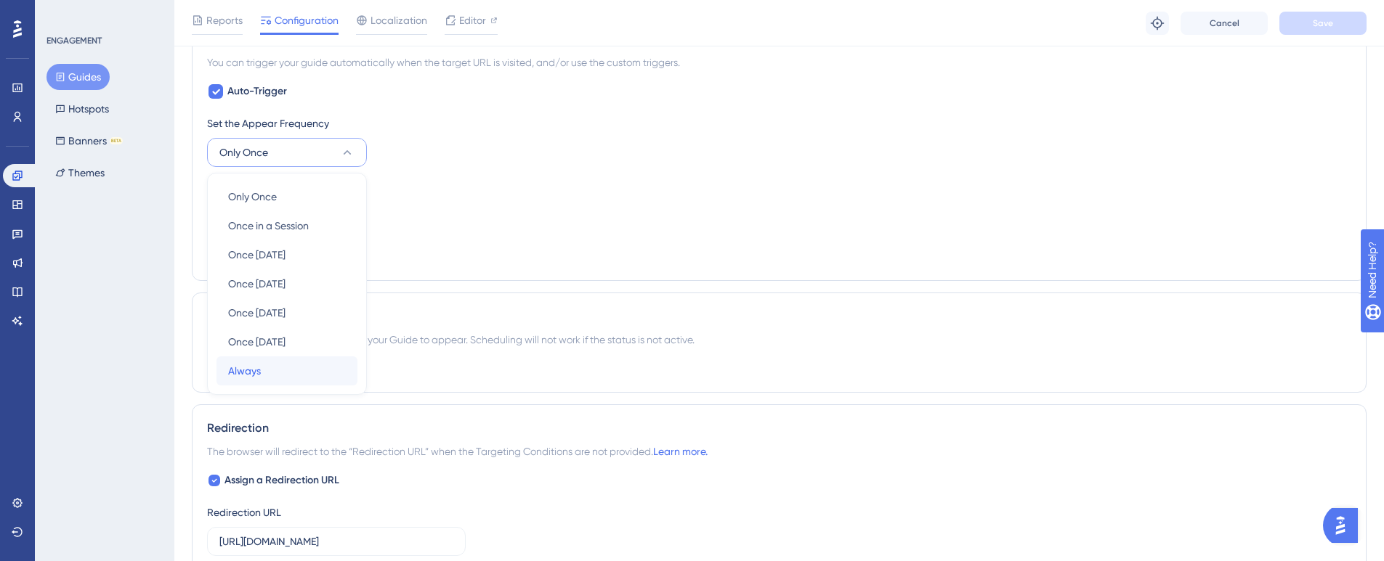
click at [271, 370] on div "Always Always" at bounding box center [287, 371] width 118 height 29
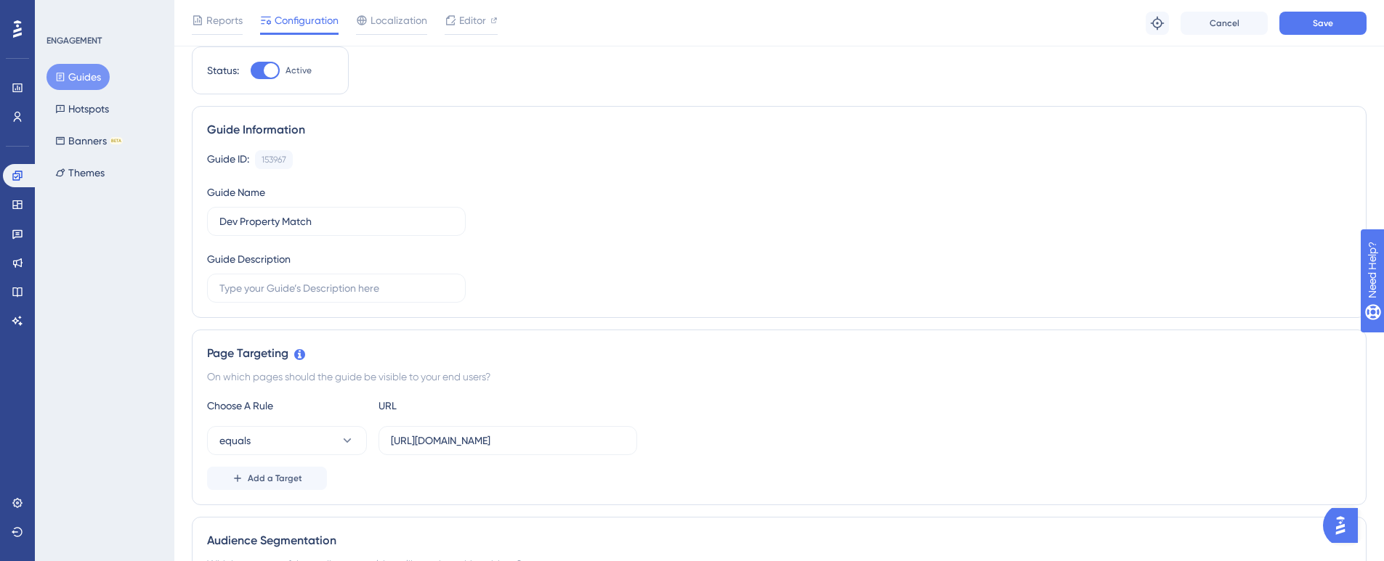
scroll to position [0, 0]
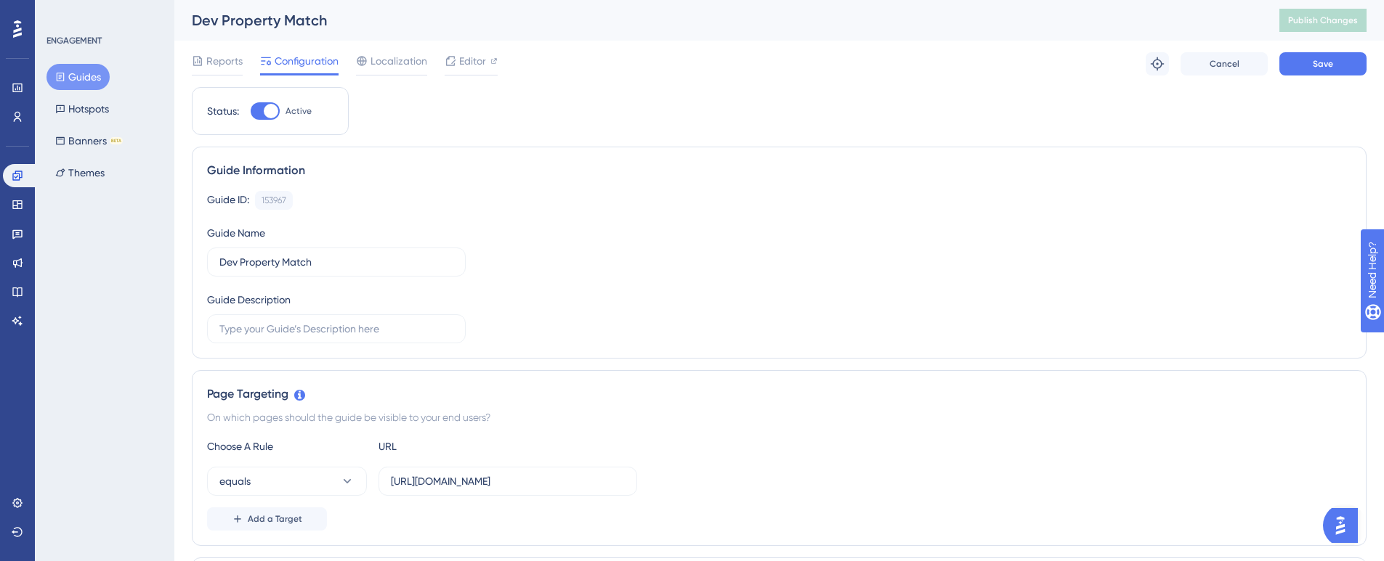
click at [1329, 65] on span "Save" at bounding box center [1322, 64] width 20 height 12
click at [1309, 25] on span "Publish Changes" at bounding box center [1323, 21] width 70 height 12
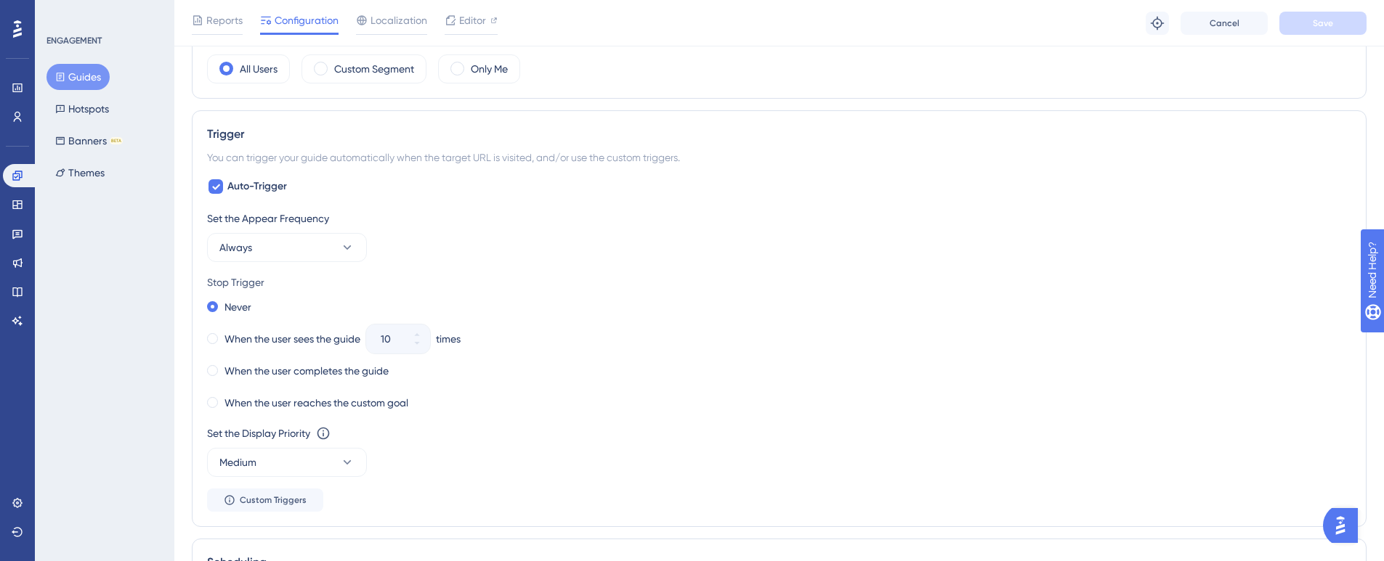
scroll to position [581, 0]
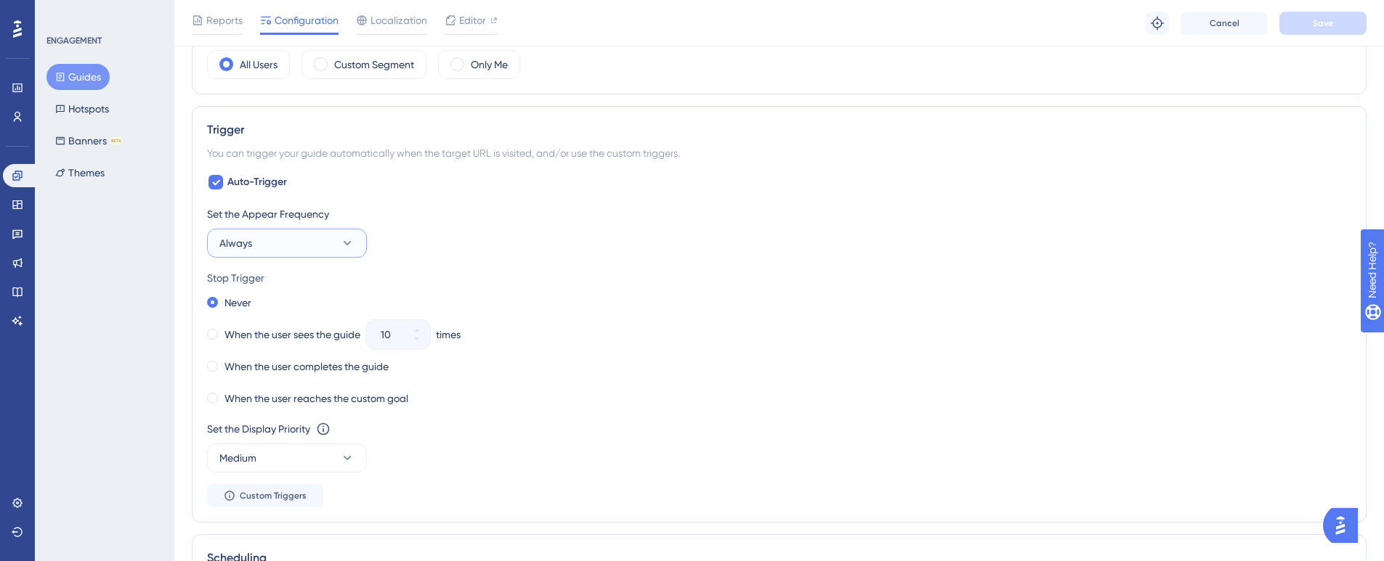
click at [296, 244] on button "Always" at bounding box center [287, 243] width 160 height 29
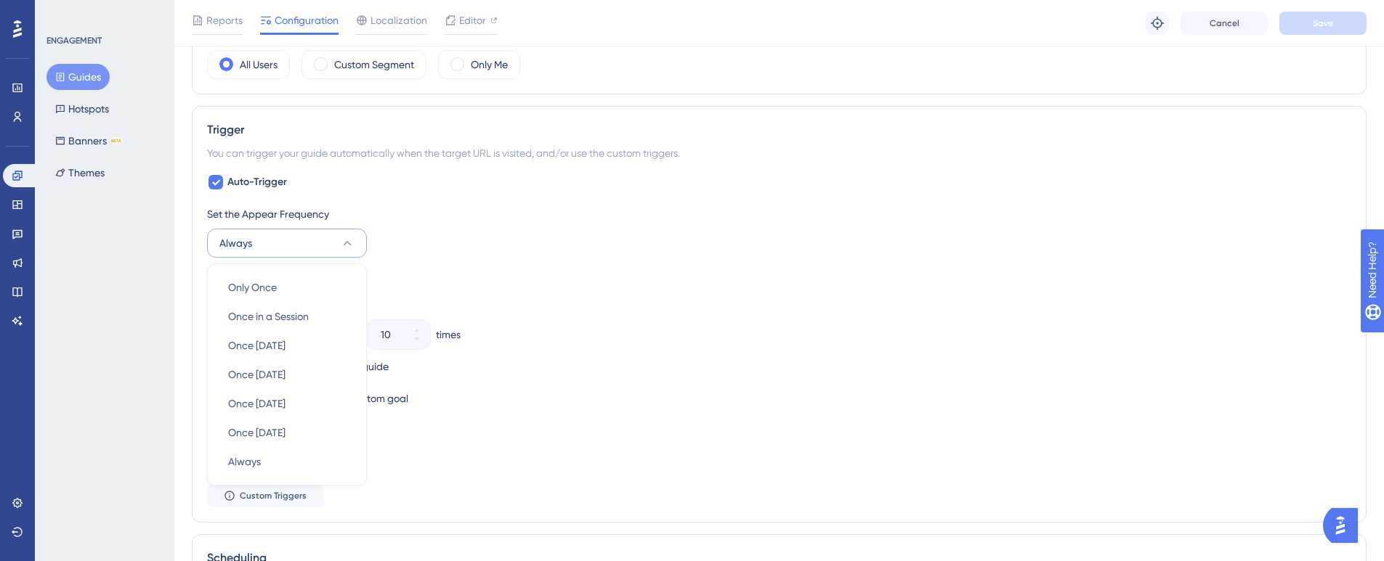
scroll to position [664, 0]
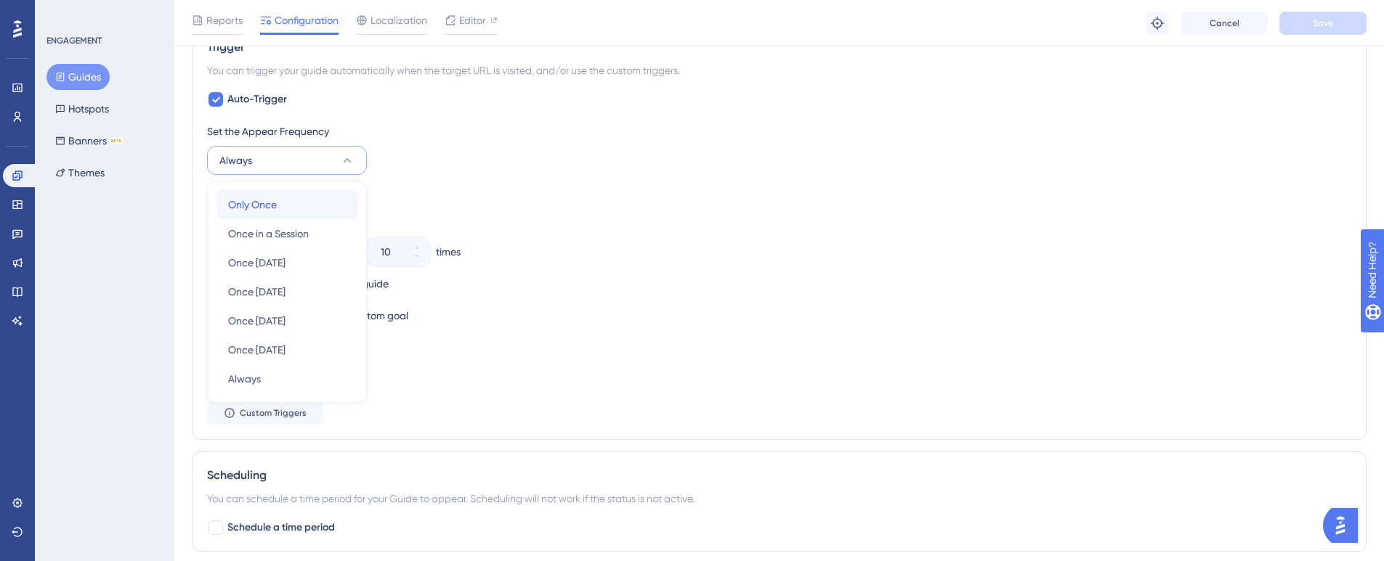
click at [269, 197] on span "Only Once" at bounding box center [252, 204] width 49 height 17
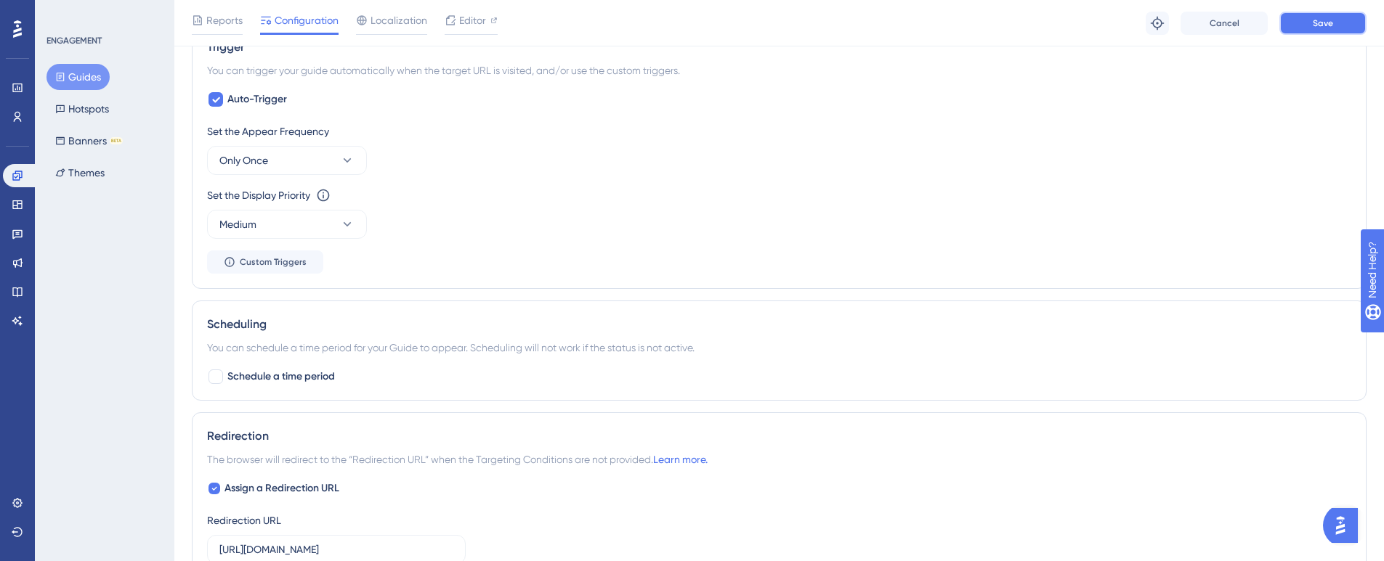
click at [1299, 20] on button "Save" at bounding box center [1322, 23] width 87 height 23
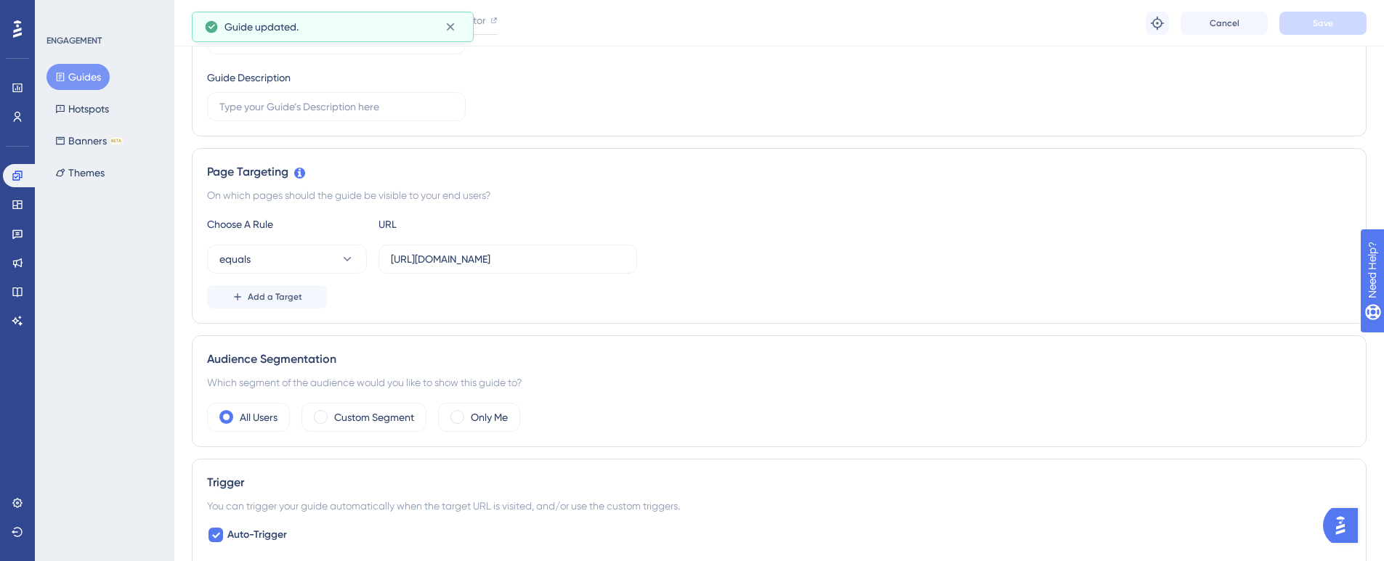
scroll to position [0, 0]
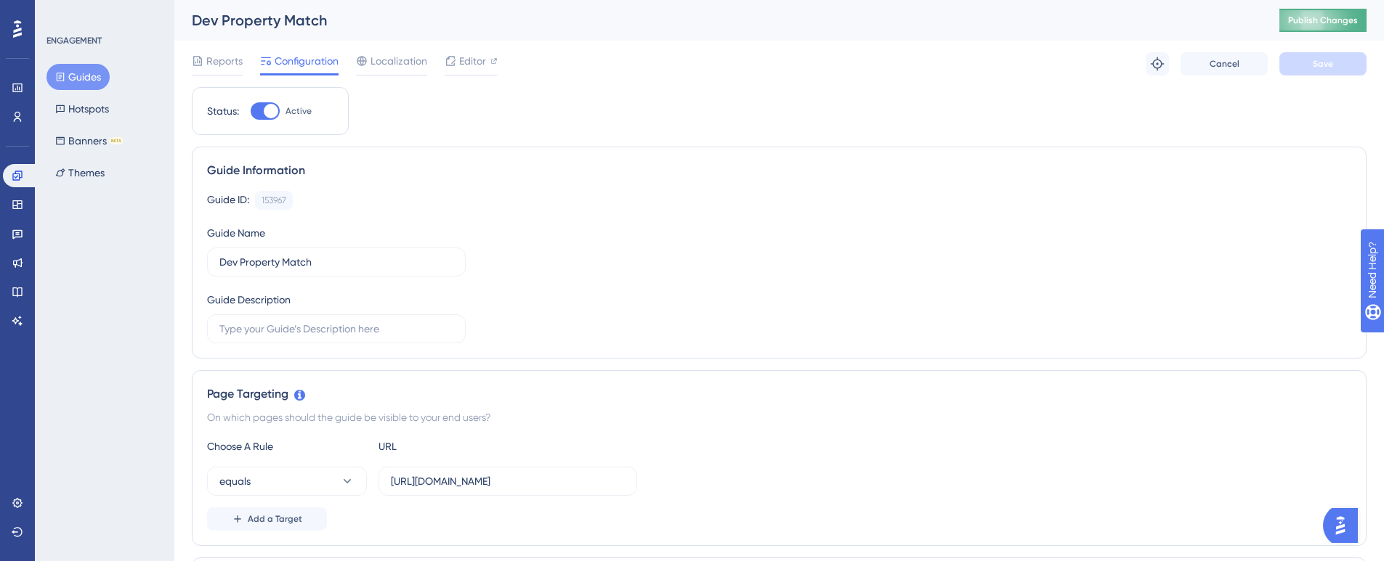
click at [1308, 19] on span "Publish Changes" at bounding box center [1323, 21] width 70 height 12
click at [60, 72] on icon at bounding box center [60, 77] width 10 height 10
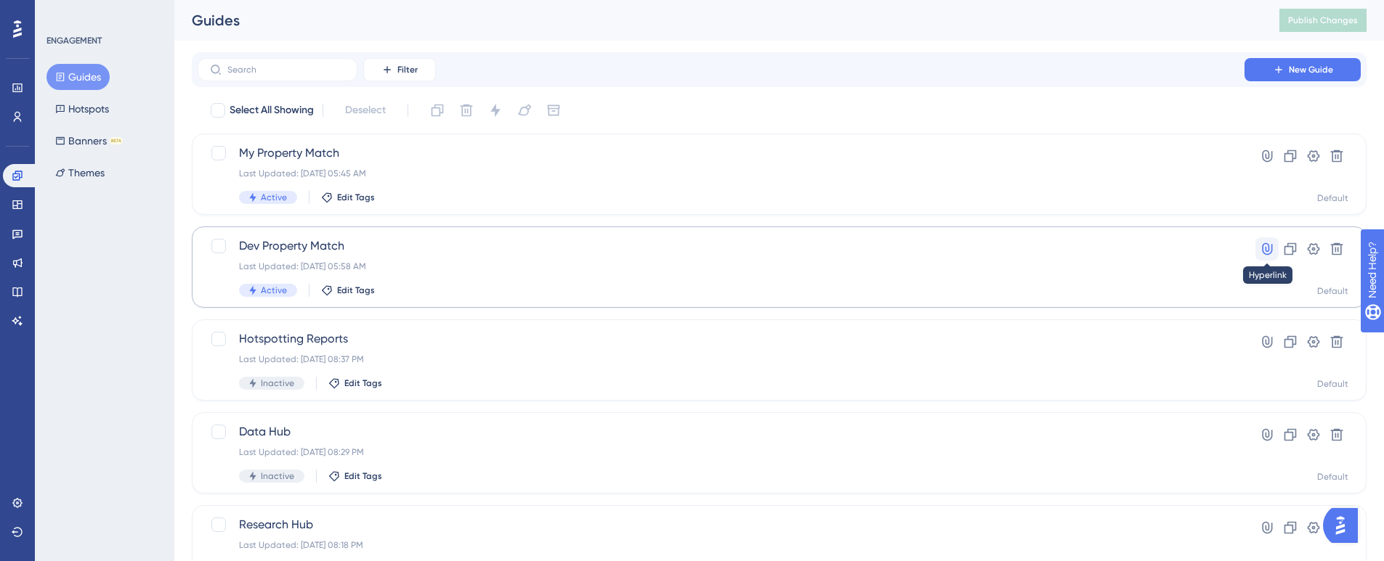
click at [1265, 253] on icon at bounding box center [1266, 249] width 15 height 15
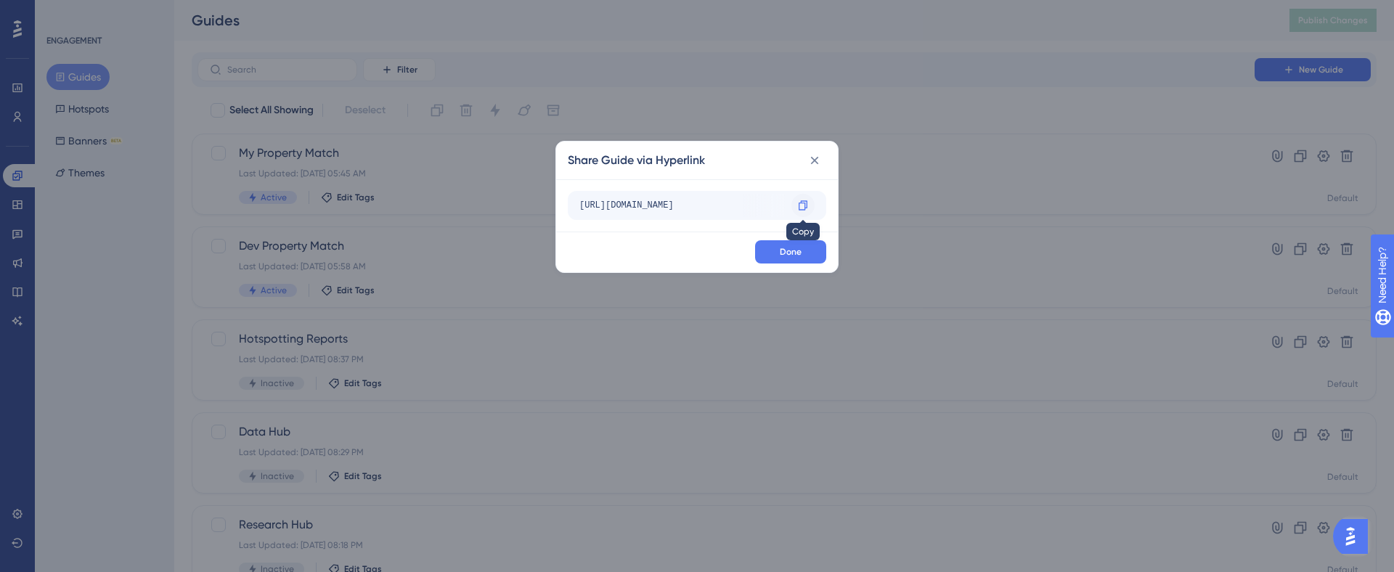
click at [797, 199] on div at bounding box center [803, 205] width 23 height 23
click at [813, 159] on icon at bounding box center [815, 161] width 8 height 8
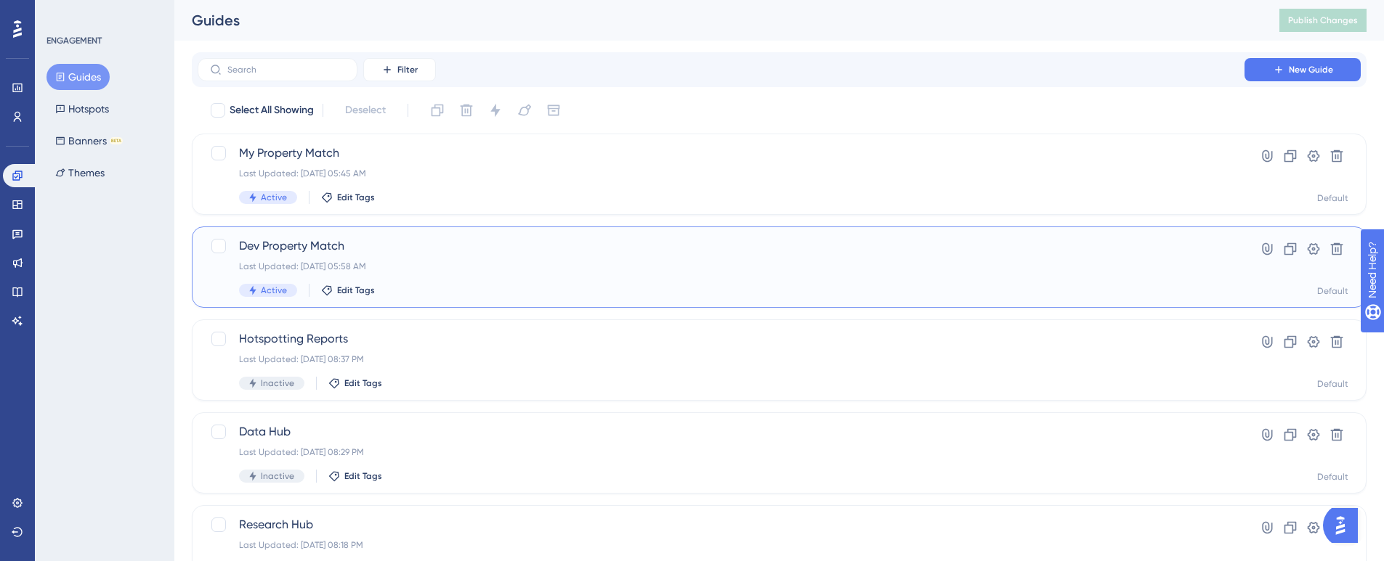
click at [304, 245] on span "Dev Property Match" at bounding box center [721, 245] width 964 height 17
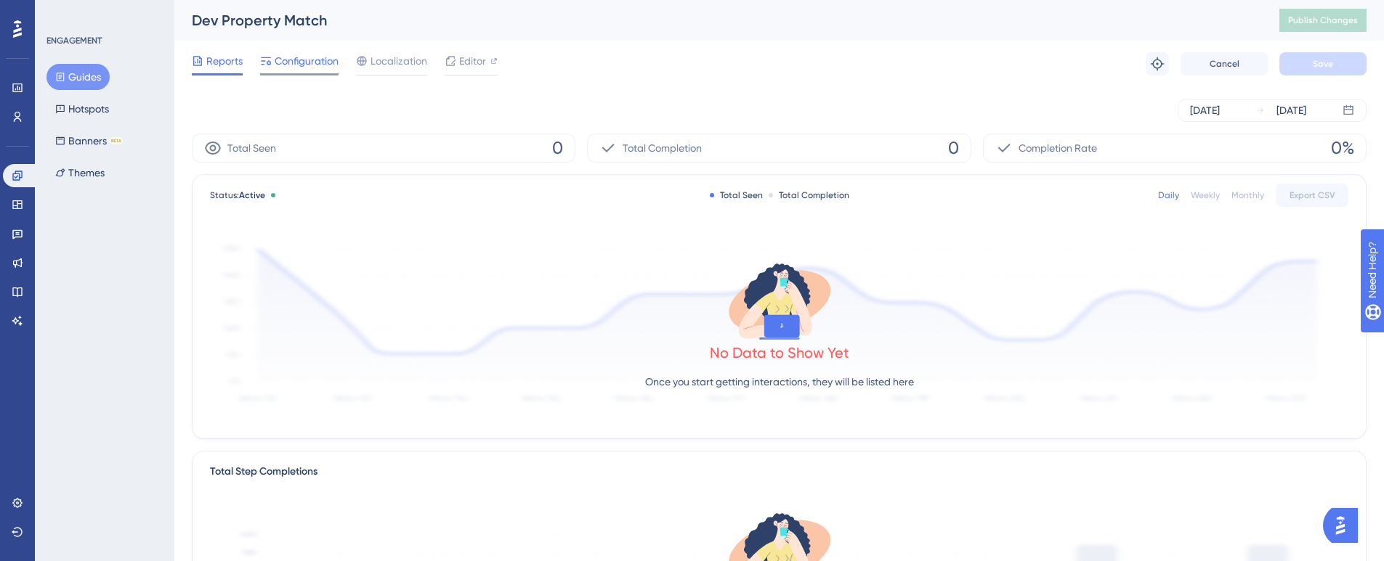
click at [301, 72] on div "Configuration" at bounding box center [299, 63] width 78 height 23
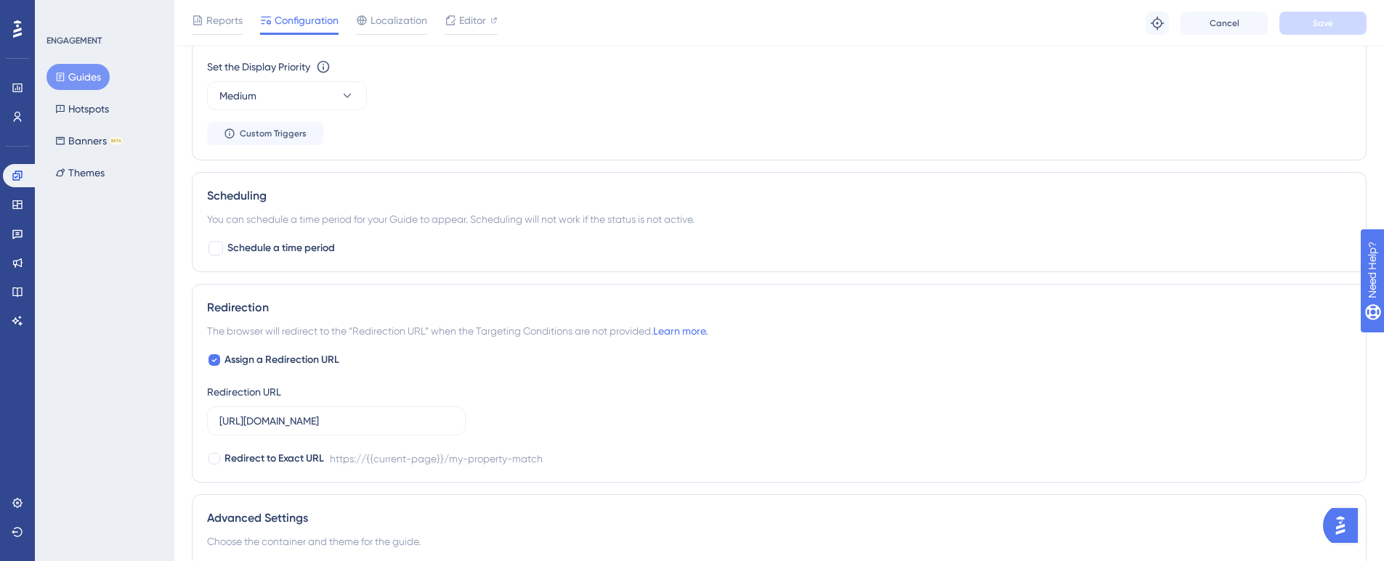
scroll to position [986, 0]
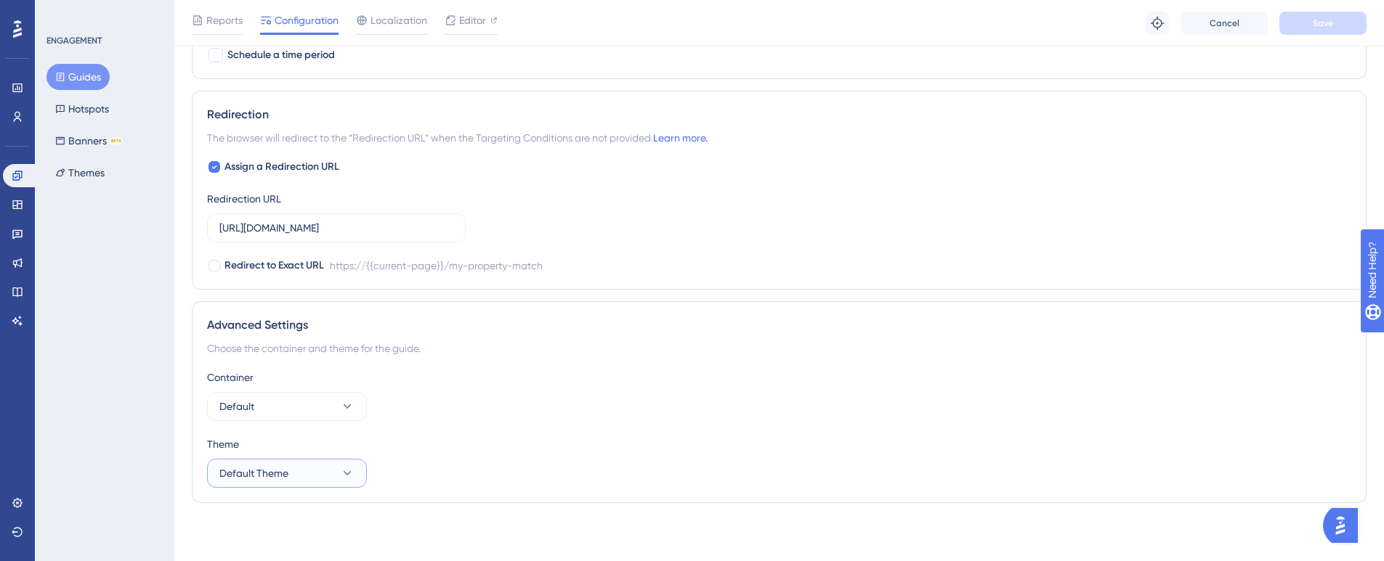
click at [274, 472] on span "Default Theme" at bounding box center [253, 473] width 69 height 17
click at [346, 465] on button "Default Theme" at bounding box center [287, 473] width 160 height 29
click at [335, 399] on button "Default" at bounding box center [287, 406] width 160 height 29
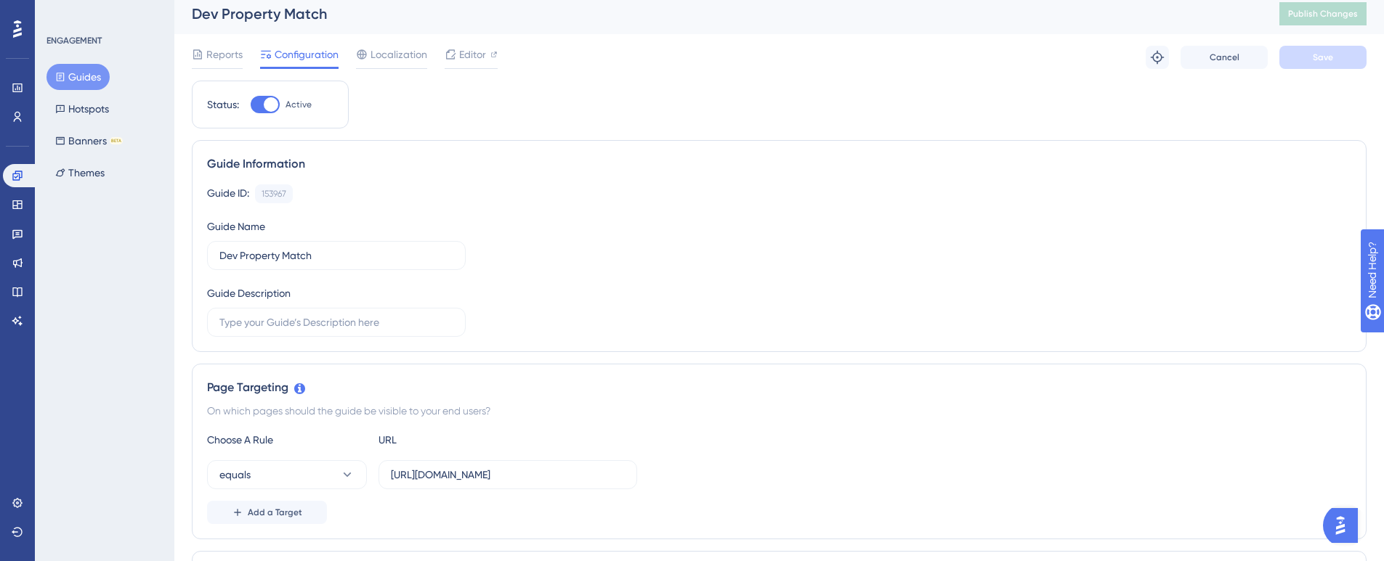
scroll to position [0, 0]
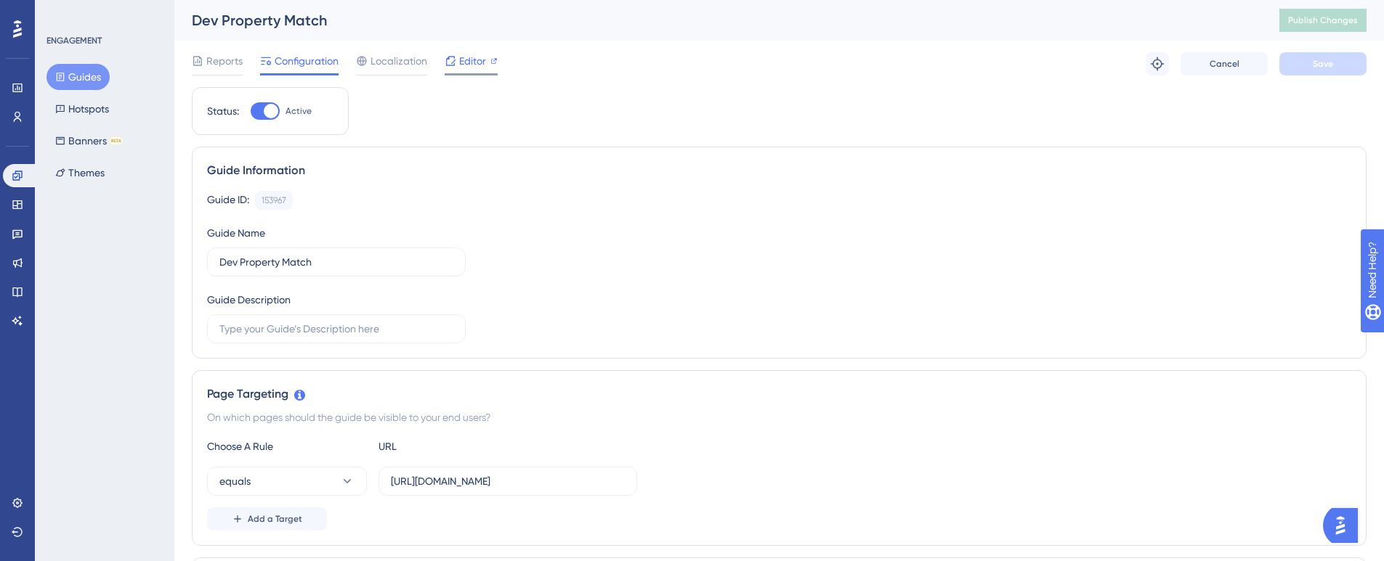
click at [466, 57] on span "Editor" at bounding box center [472, 60] width 27 height 17
click at [71, 80] on button "Guides" at bounding box center [77, 77] width 63 height 26
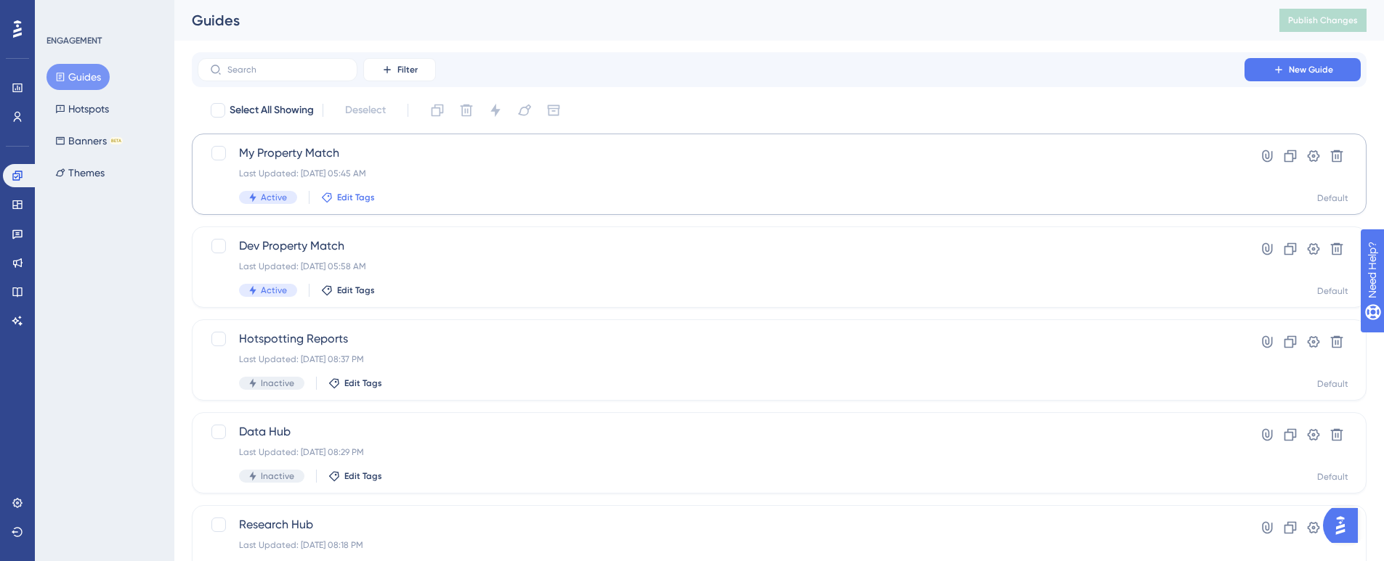
click at [351, 197] on span "Edit Tags" at bounding box center [356, 198] width 38 height 12
click at [270, 148] on span "My Property Match" at bounding box center [721, 153] width 964 height 17
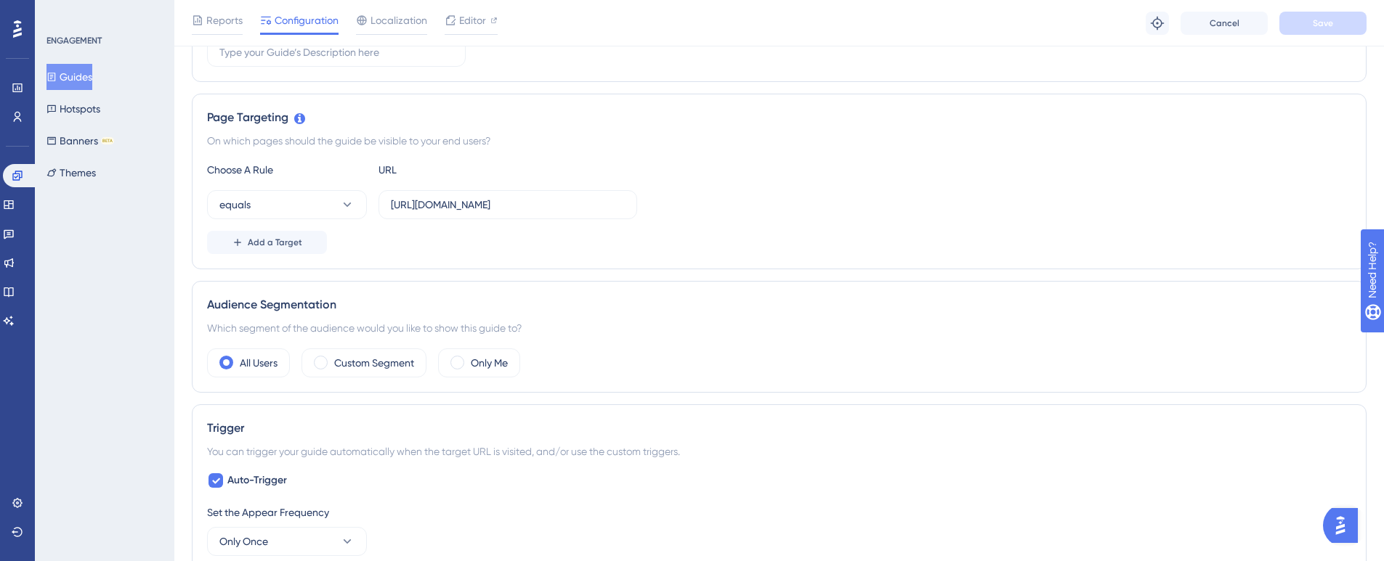
scroll to position [218, 0]
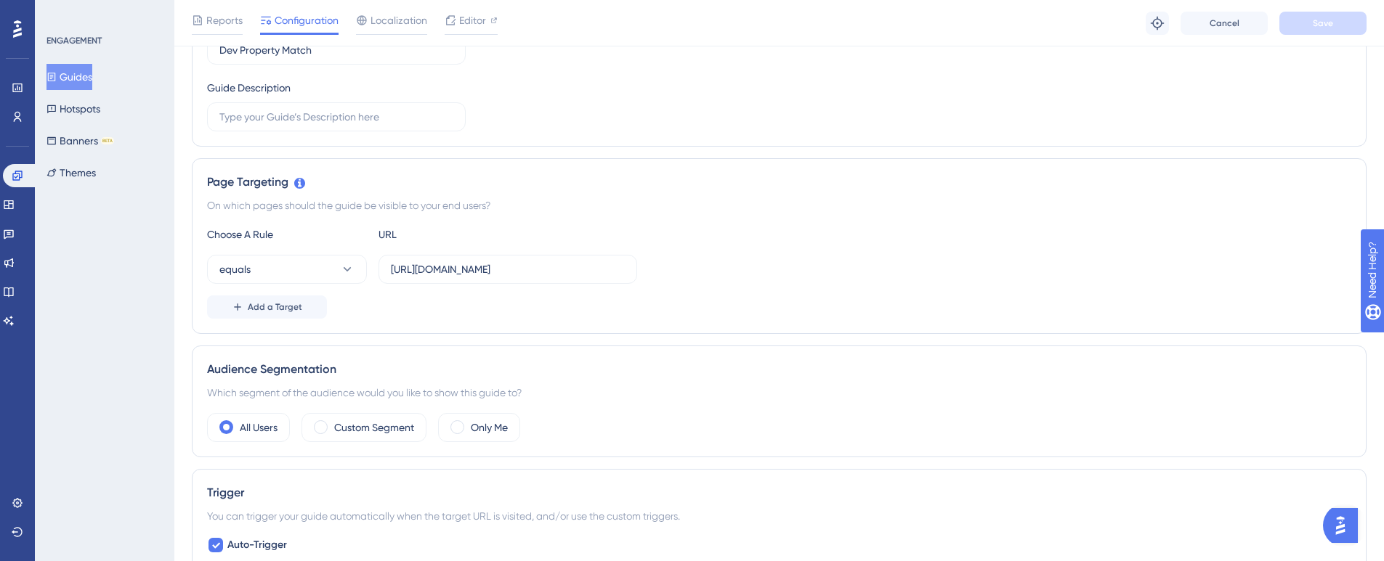
click at [57, 73] on icon at bounding box center [51, 77] width 10 height 10
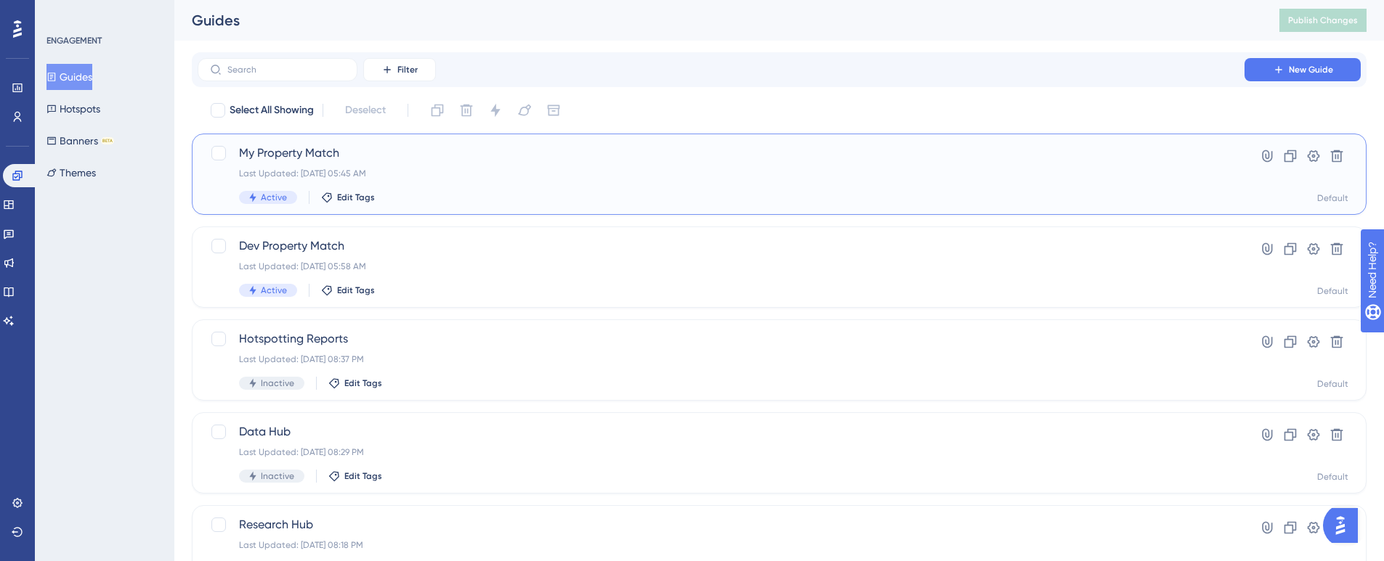
click at [307, 149] on span "My Property Match" at bounding box center [721, 153] width 964 height 17
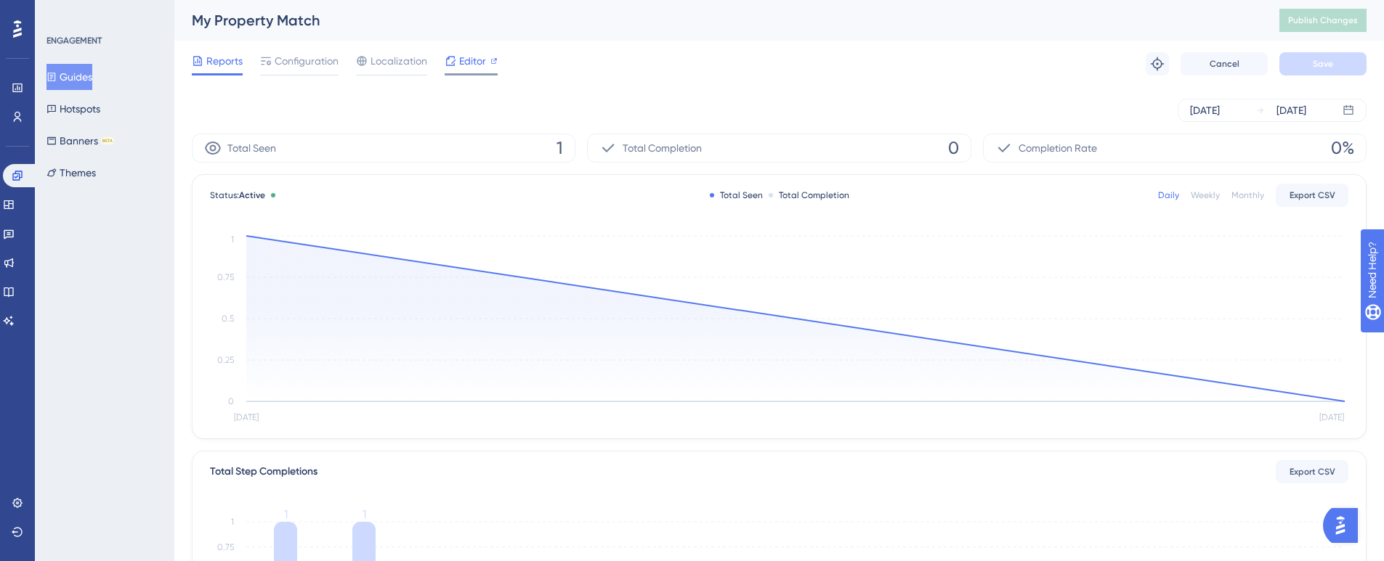
click at [479, 55] on span "Editor" at bounding box center [472, 60] width 27 height 17
click at [474, 61] on span "Editor" at bounding box center [472, 60] width 27 height 17
click at [69, 76] on button "Guides" at bounding box center [69, 77] width 46 height 26
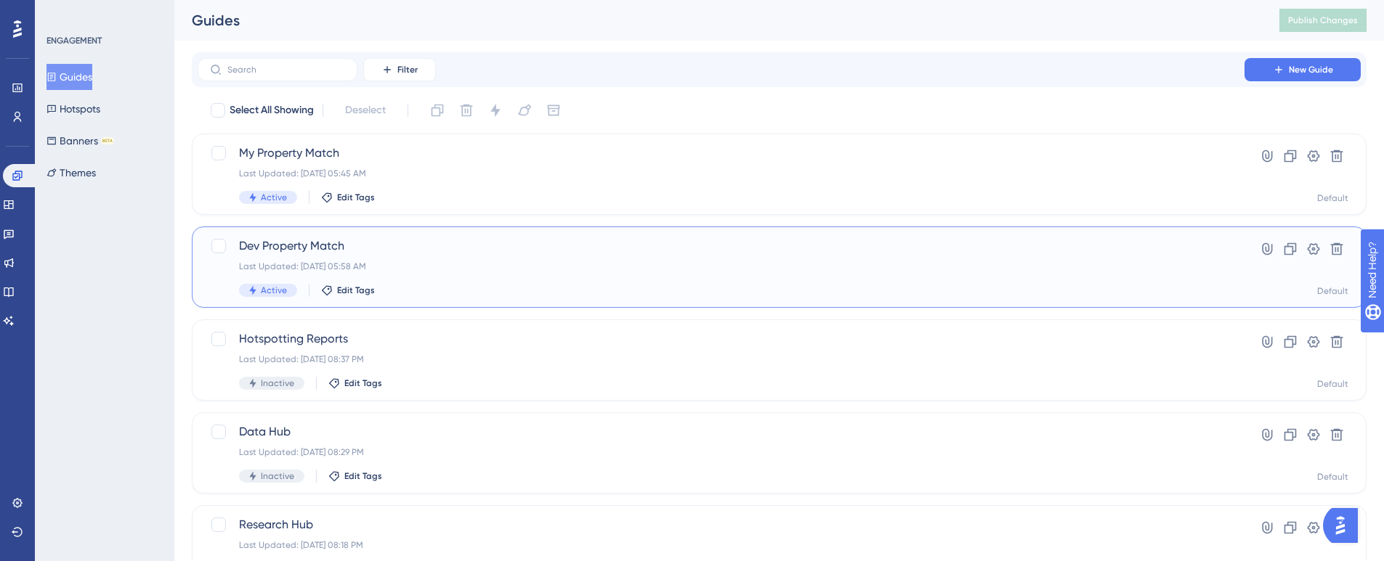
click at [299, 248] on span "Dev Property Match" at bounding box center [721, 245] width 964 height 17
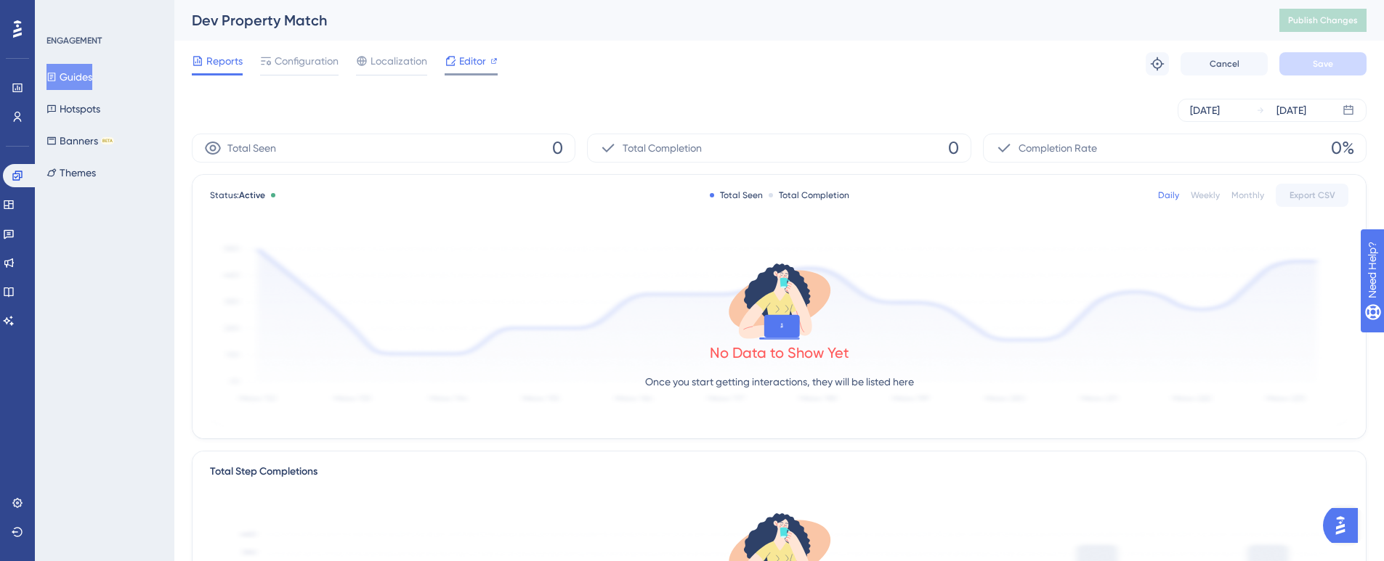
click at [466, 62] on span "Editor" at bounding box center [472, 60] width 27 height 17
